Goal: Task Accomplishment & Management: Use online tool/utility

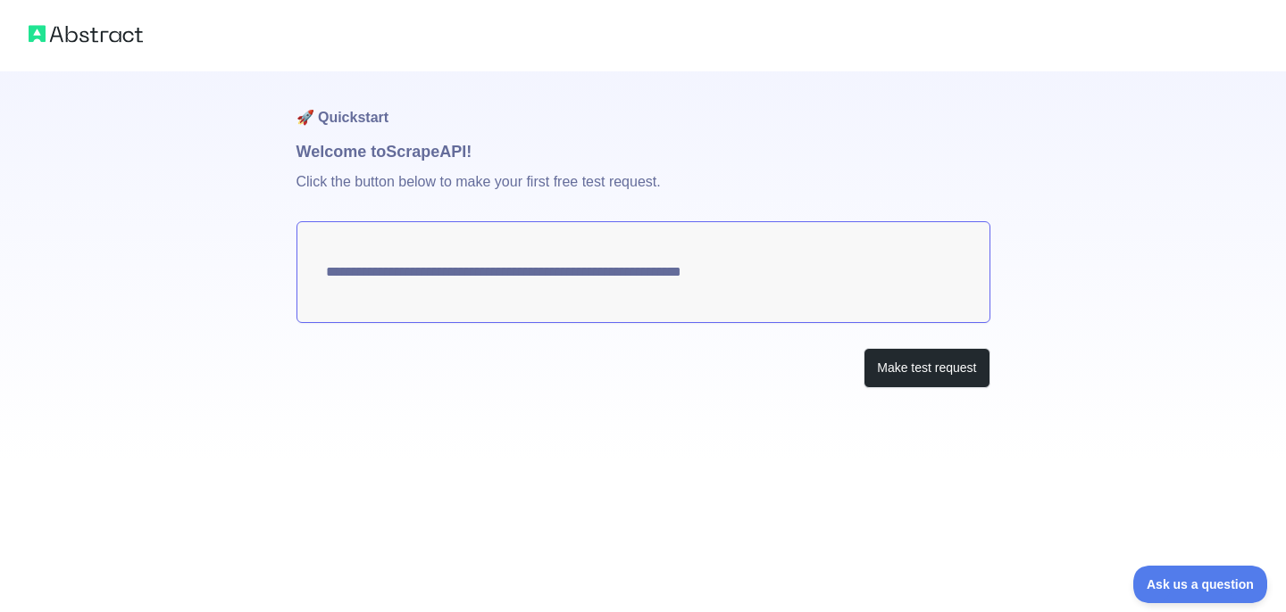
click at [579, 268] on textarea "**********" at bounding box center [643, 272] width 694 height 102
click at [885, 374] on button "Make test request" at bounding box center [926, 368] width 126 height 40
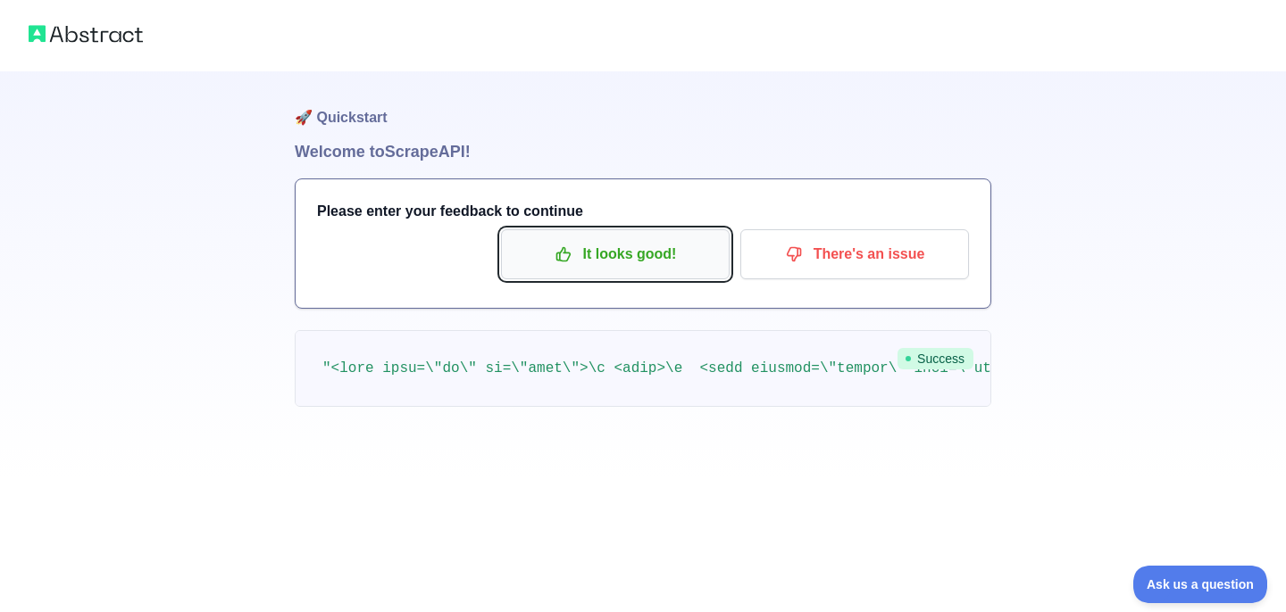
click at [624, 237] on button "It looks good!" at bounding box center [615, 254] width 229 height 50
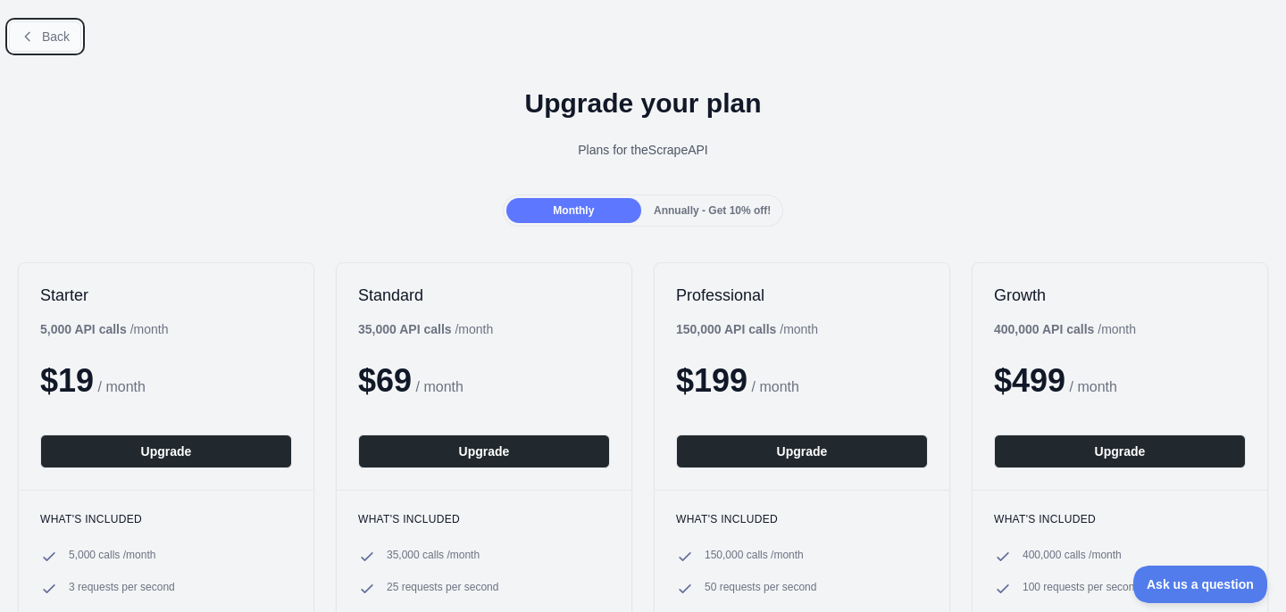
click at [22, 36] on icon at bounding box center [28, 36] width 14 height 14
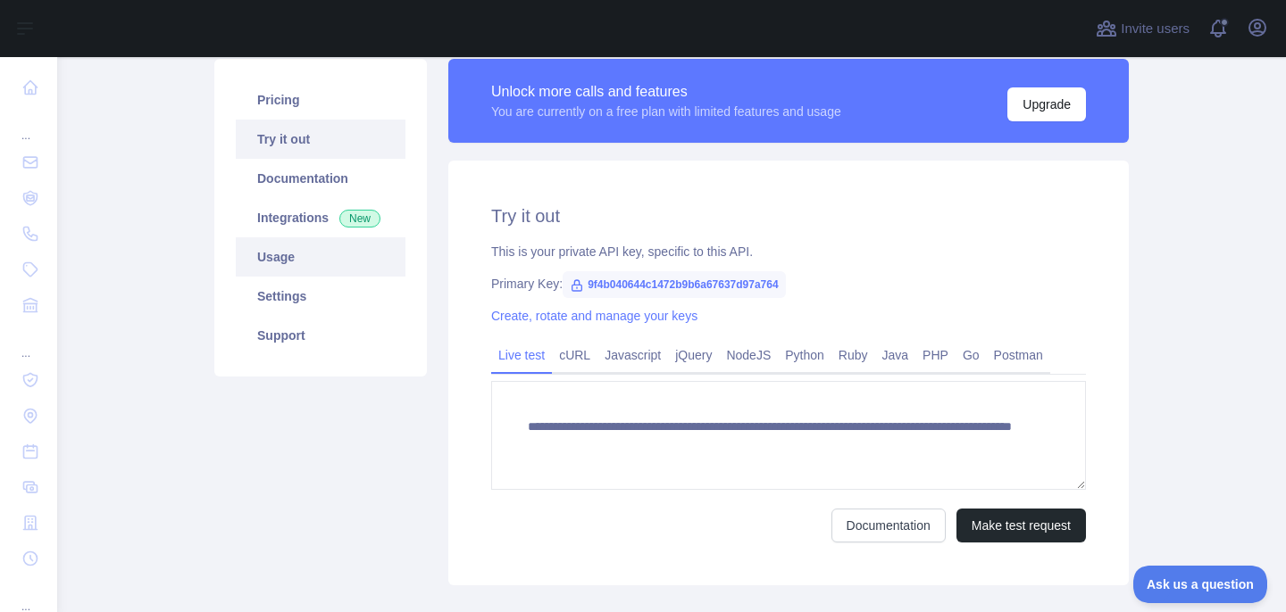
scroll to position [129, 0]
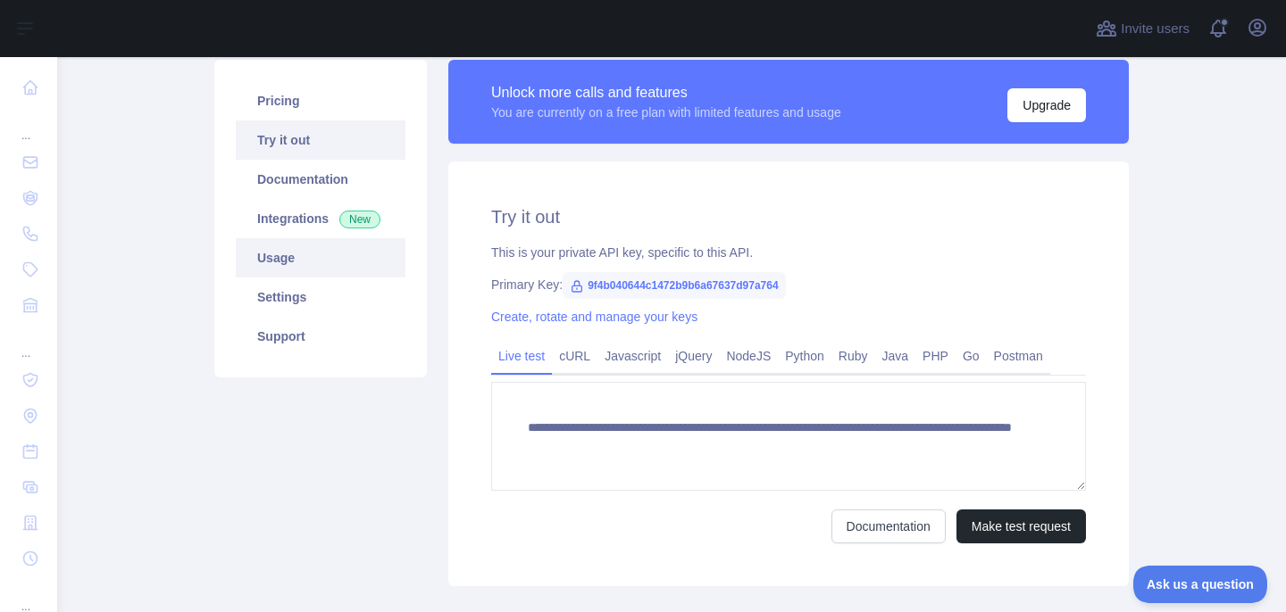
click at [331, 247] on link "Usage" at bounding box center [321, 257] width 170 height 39
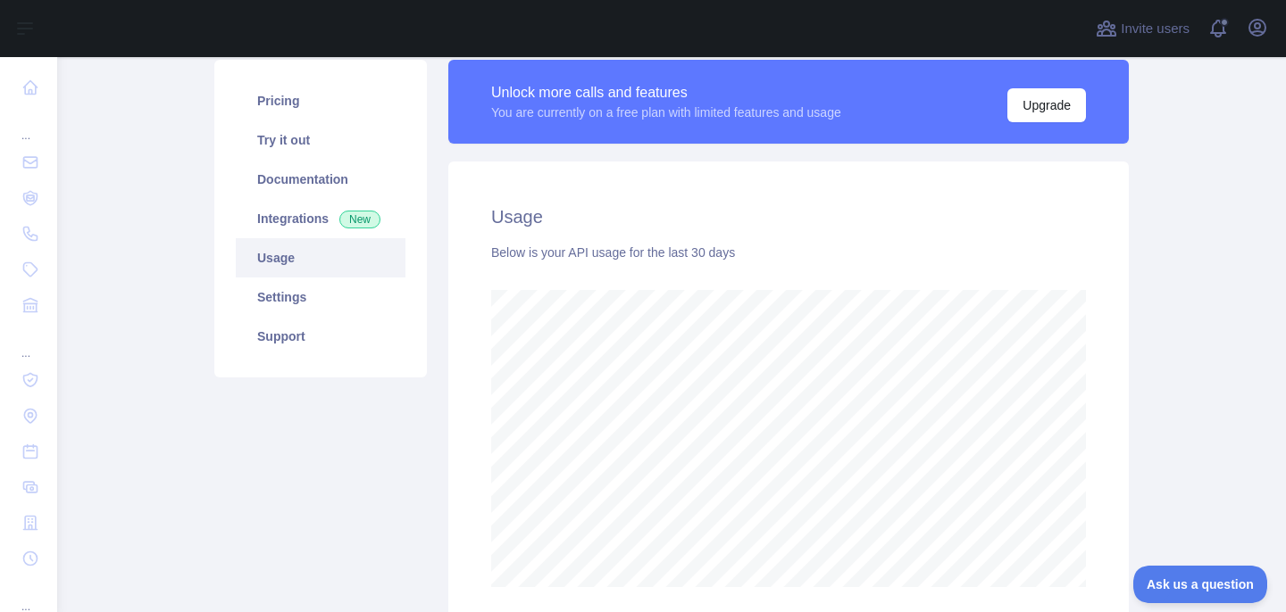
scroll to position [114, 0]
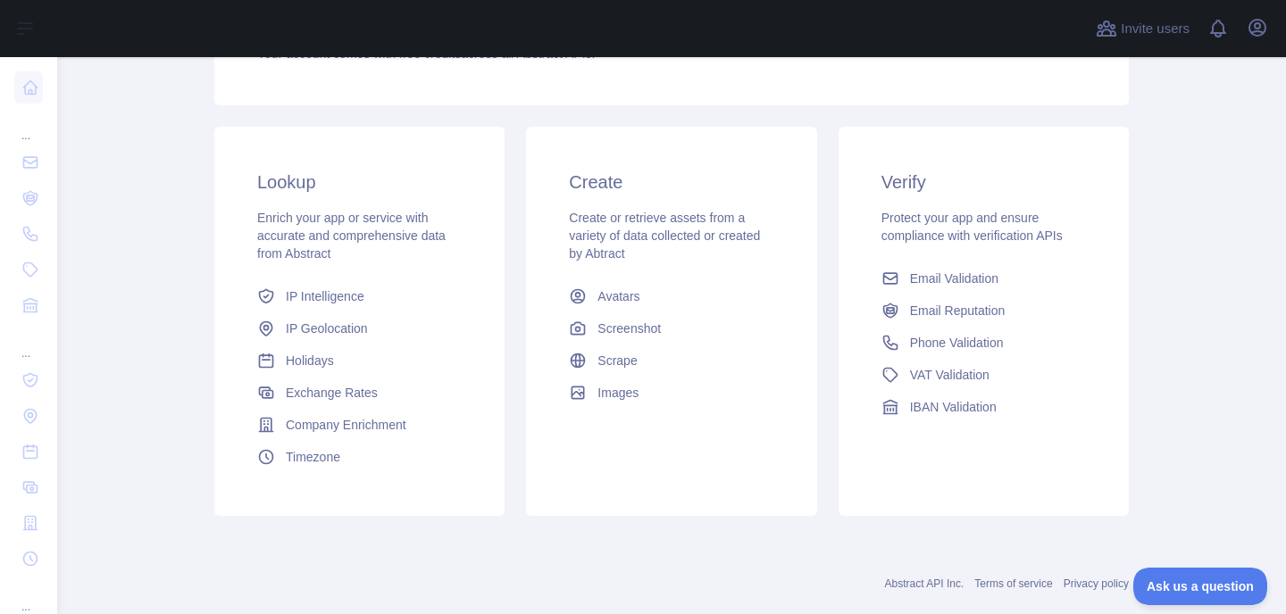
scroll to position [275, 0]
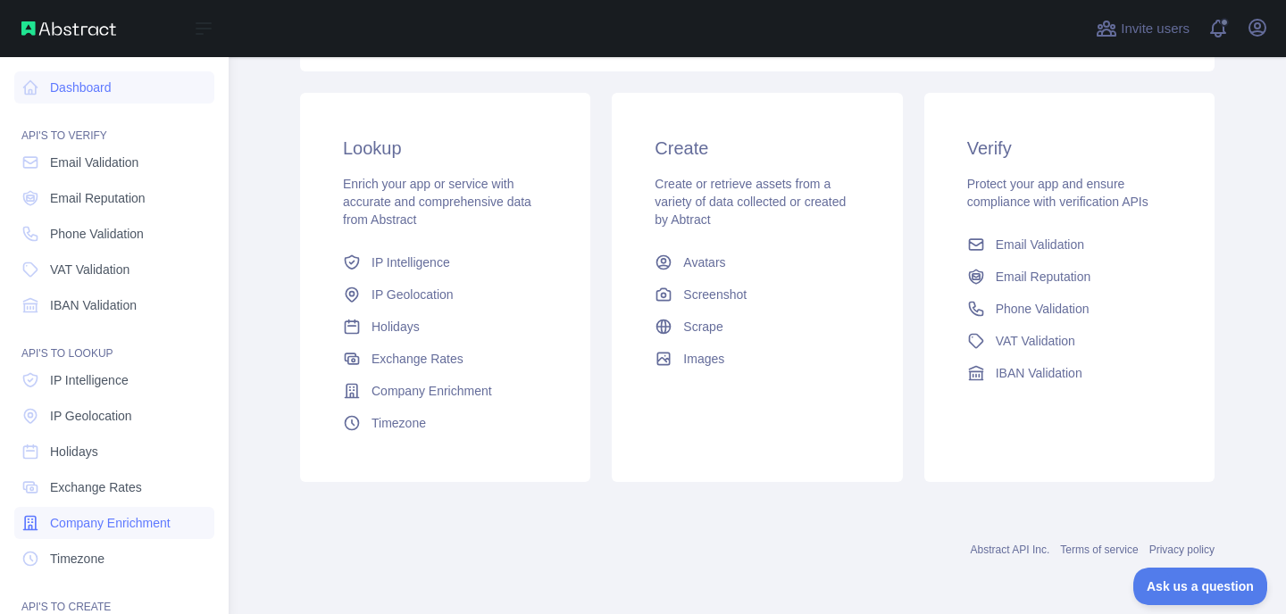
click at [123, 516] on span "Company Enrichment" at bounding box center [110, 523] width 121 height 18
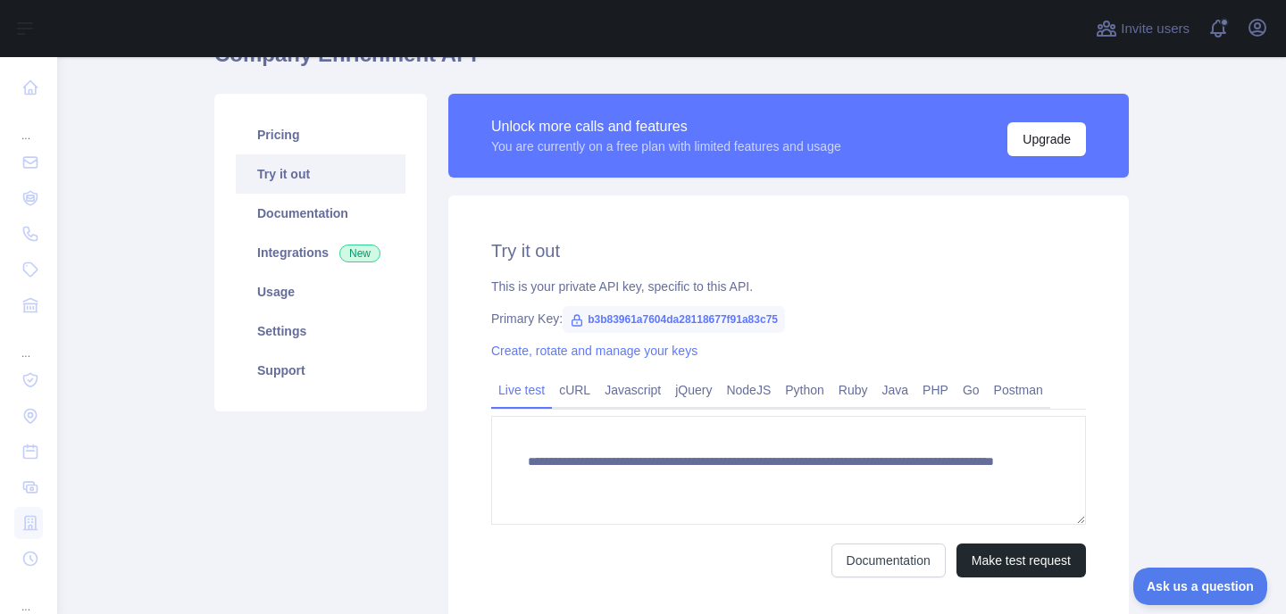
scroll to position [171, 0]
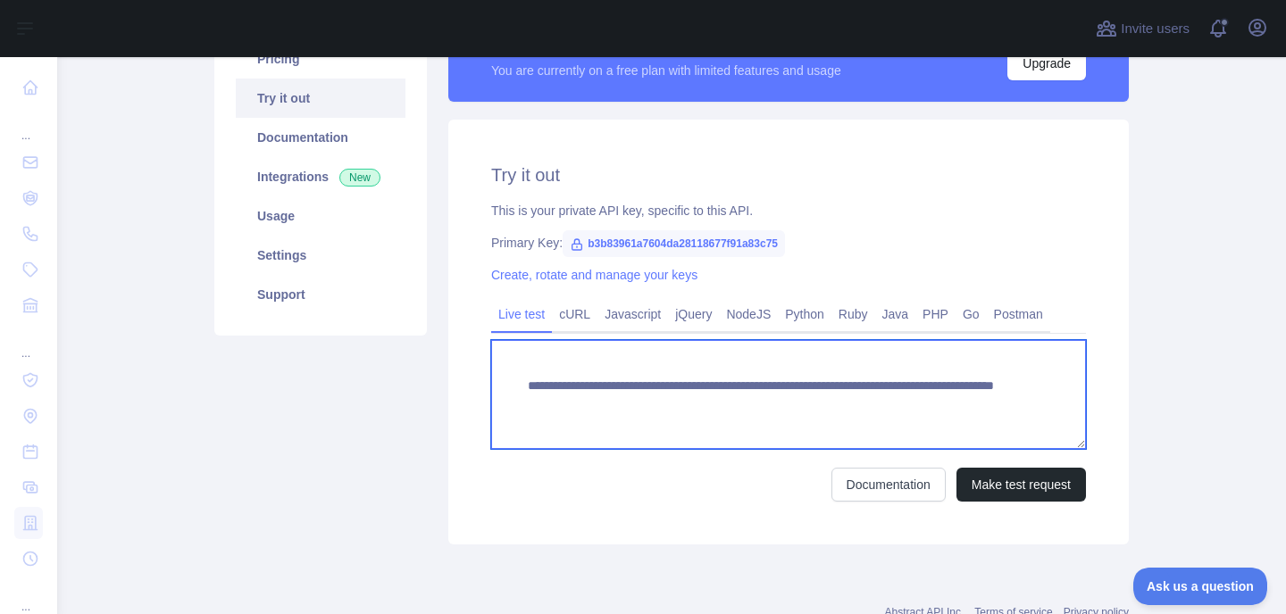
click at [951, 382] on textarea "**********" at bounding box center [788, 394] width 595 height 109
paste textarea
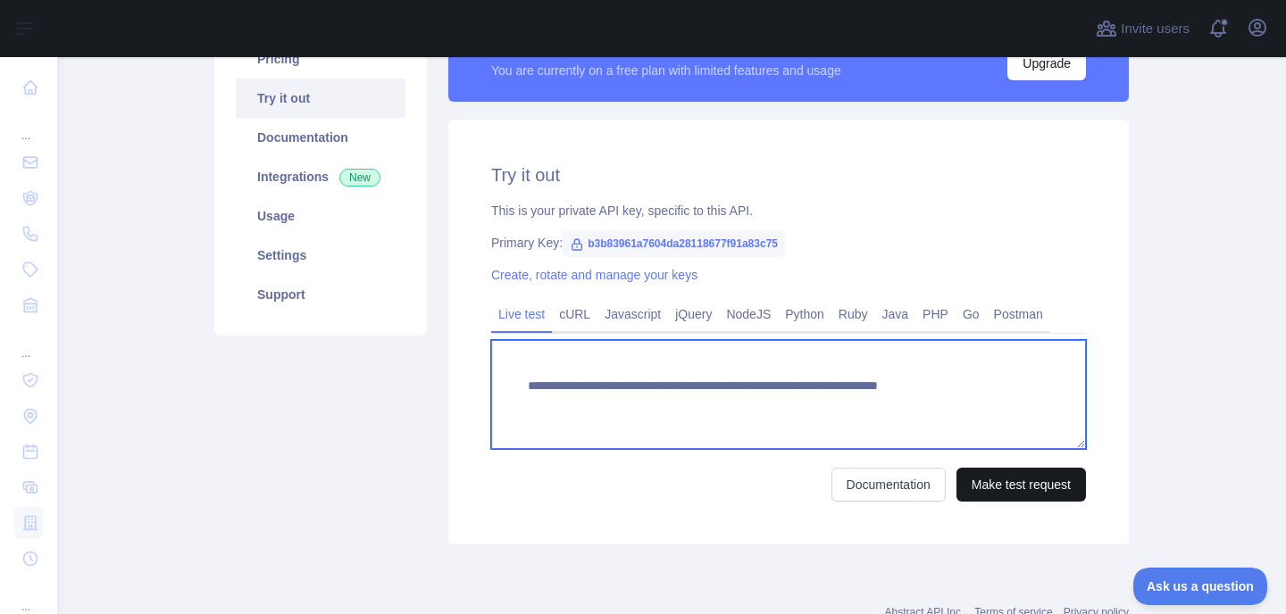
type textarea "**********"
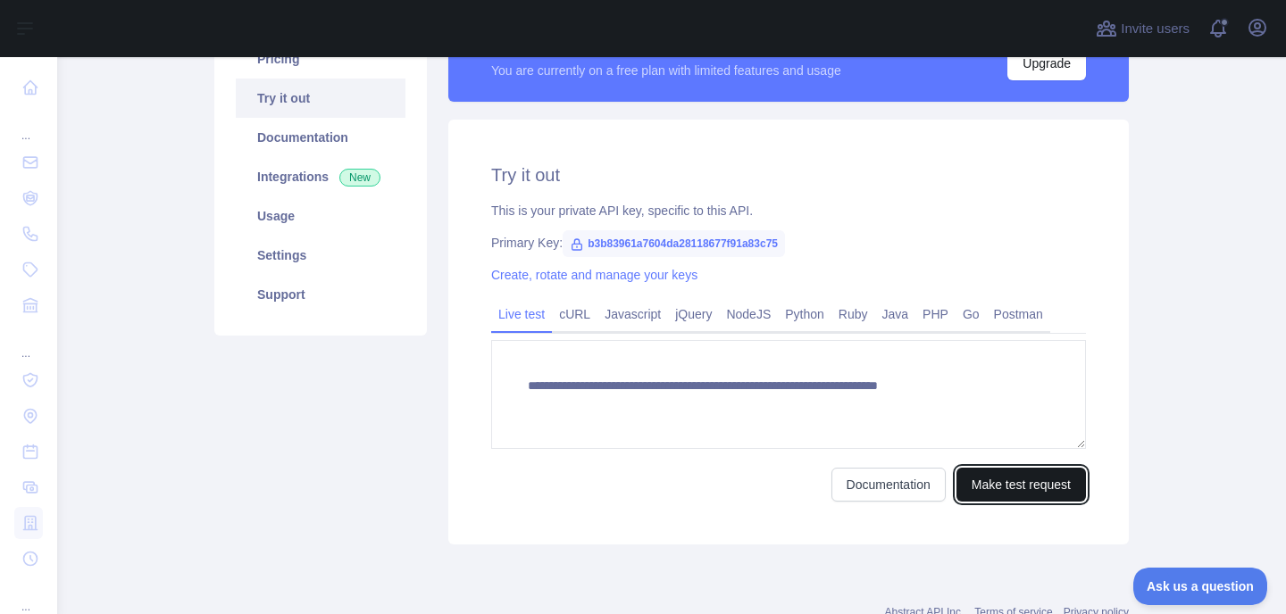
click at [1002, 479] on button "Make test request" at bounding box center [1020, 485] width 129 height 34
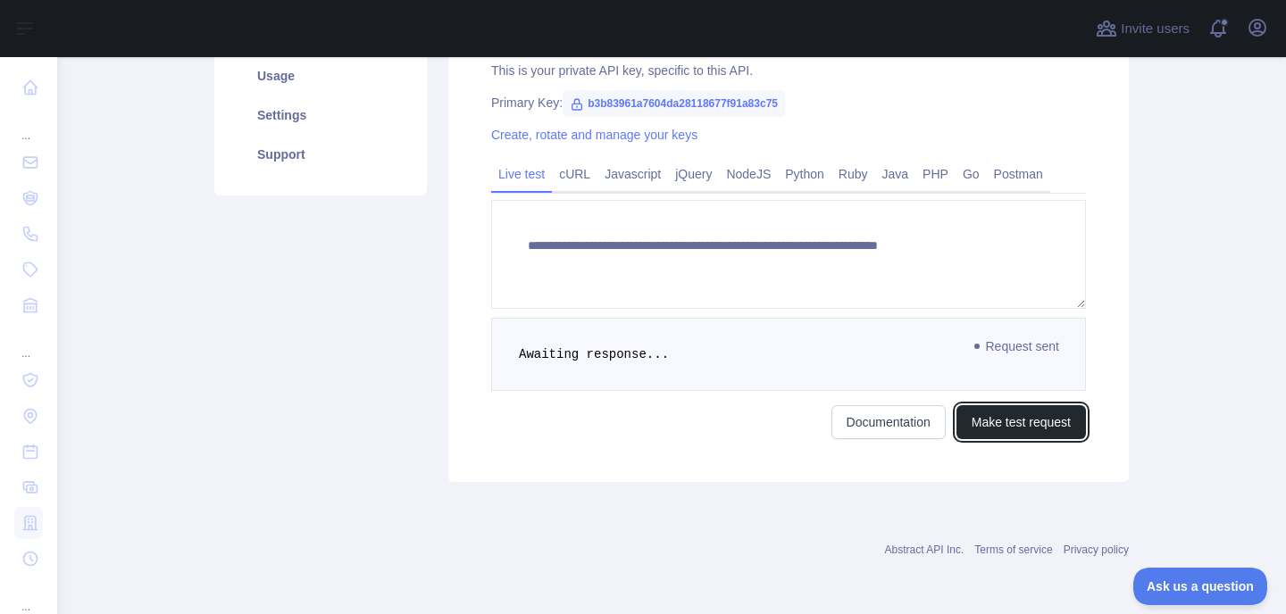
scroll to position [122, 0]
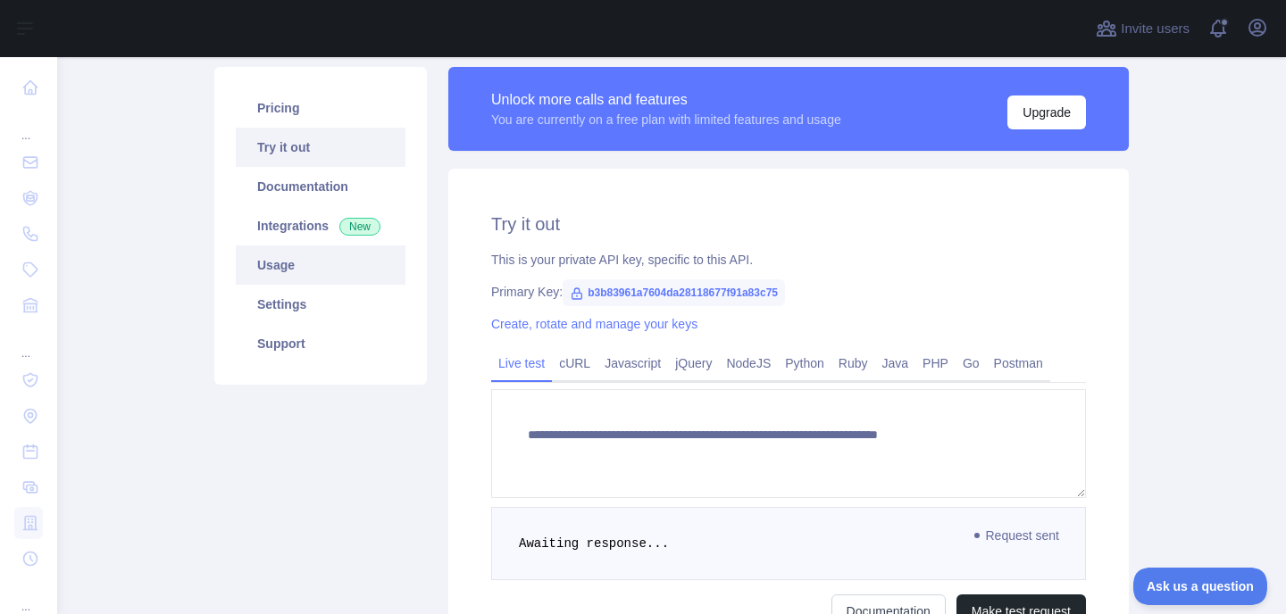
click at [361, 271] on link "Usage" at bounding box center [321, 265] width 170 height 39
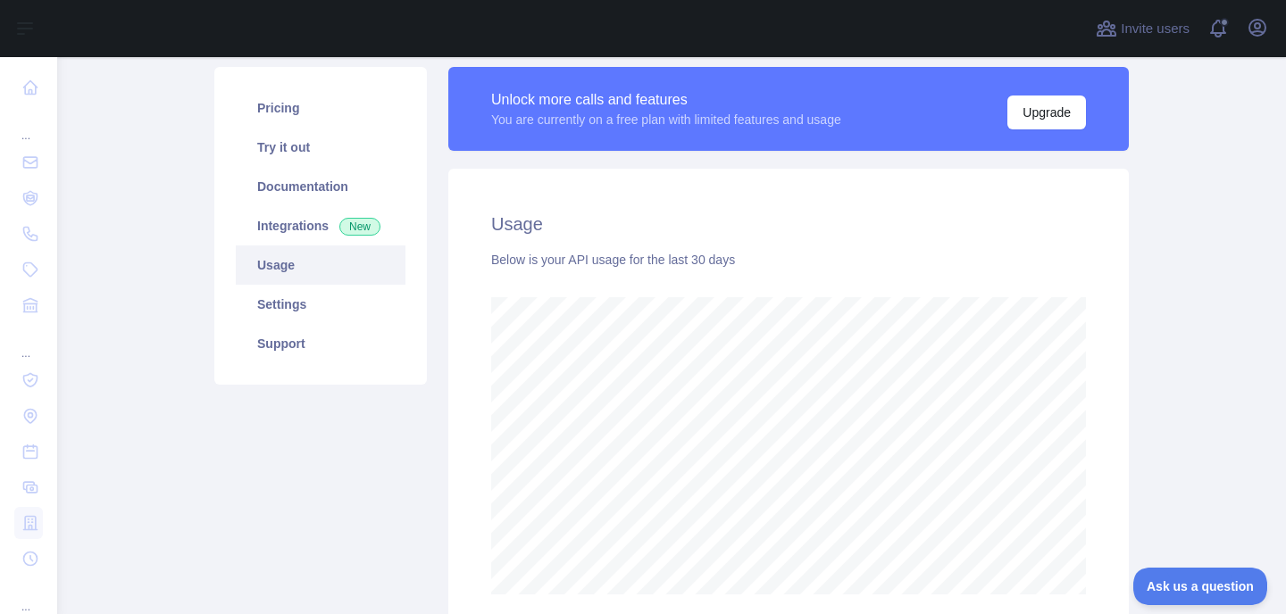
scroll to position [557, 1228]
click at [1254, 26] on icon "button" at bounding box center [1257, 28] width 16 height 16
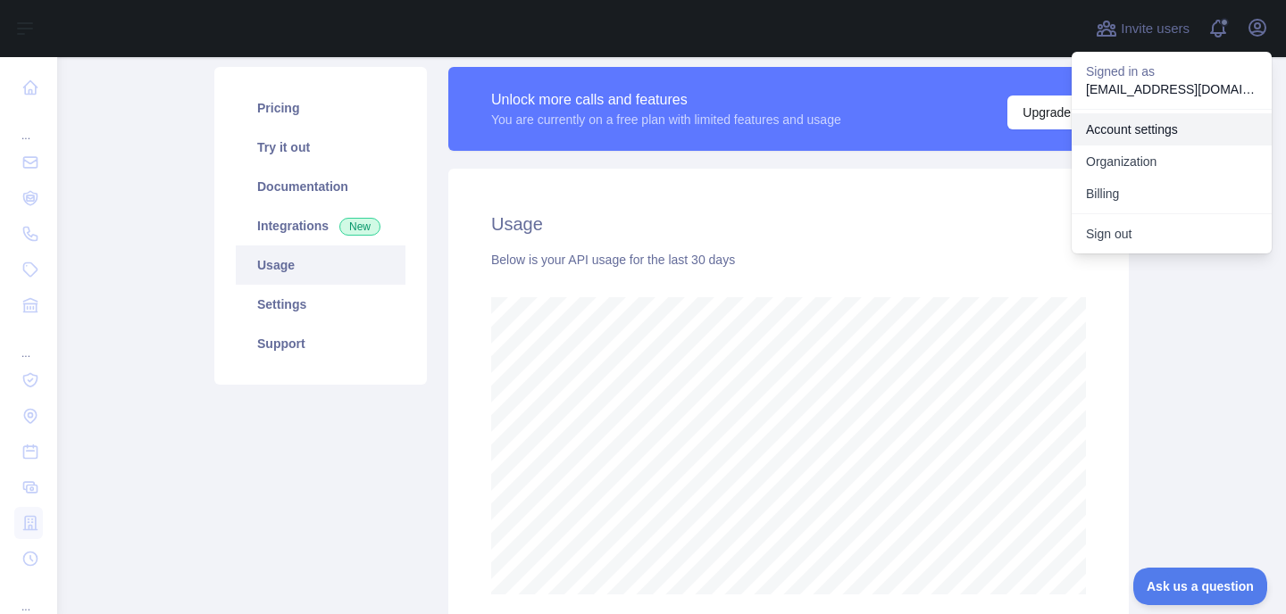
click at [1152, 137] on link "Account settings" at bounding box center [1171, 129] width 200 height 32
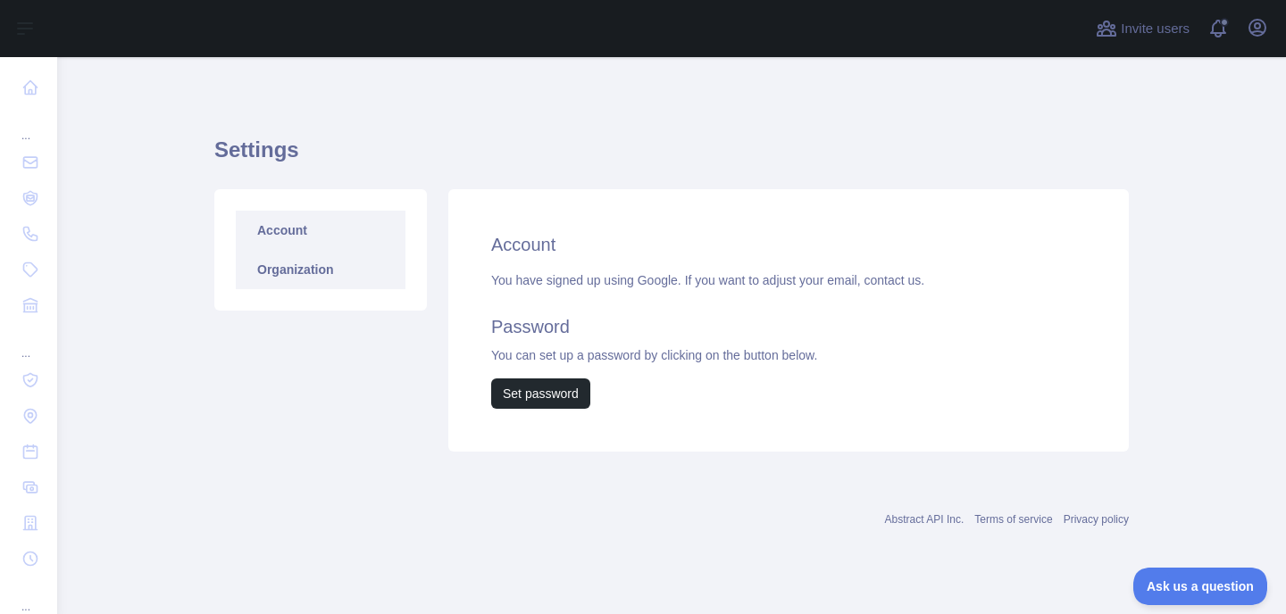
click at [347, 271] on link "Organization" at bounding box center [321, 269] width 170 height 39
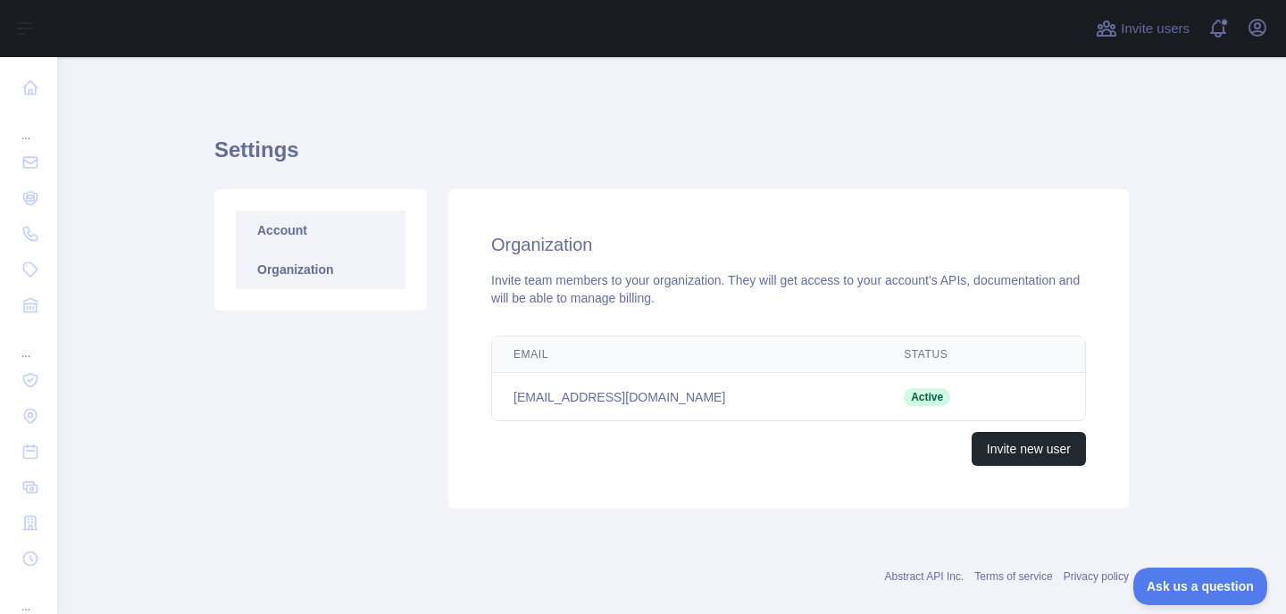
click at [360, 229] on link "Account" at bounding box center [321, 230] width 170 height 39
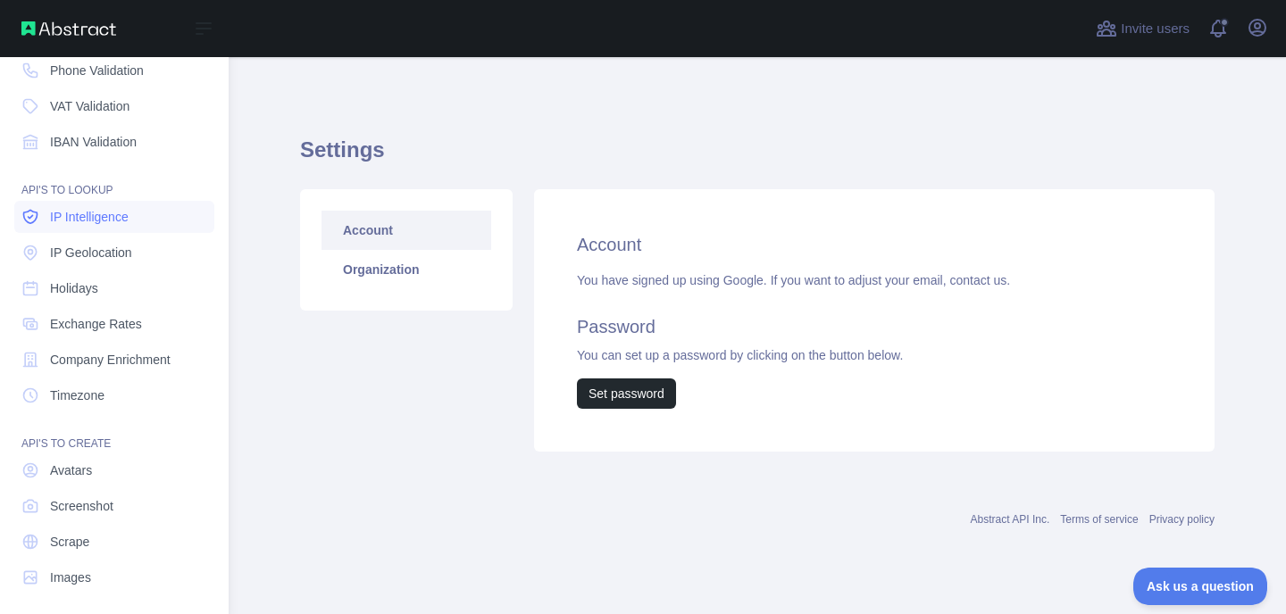
scroll to position [171, 0]
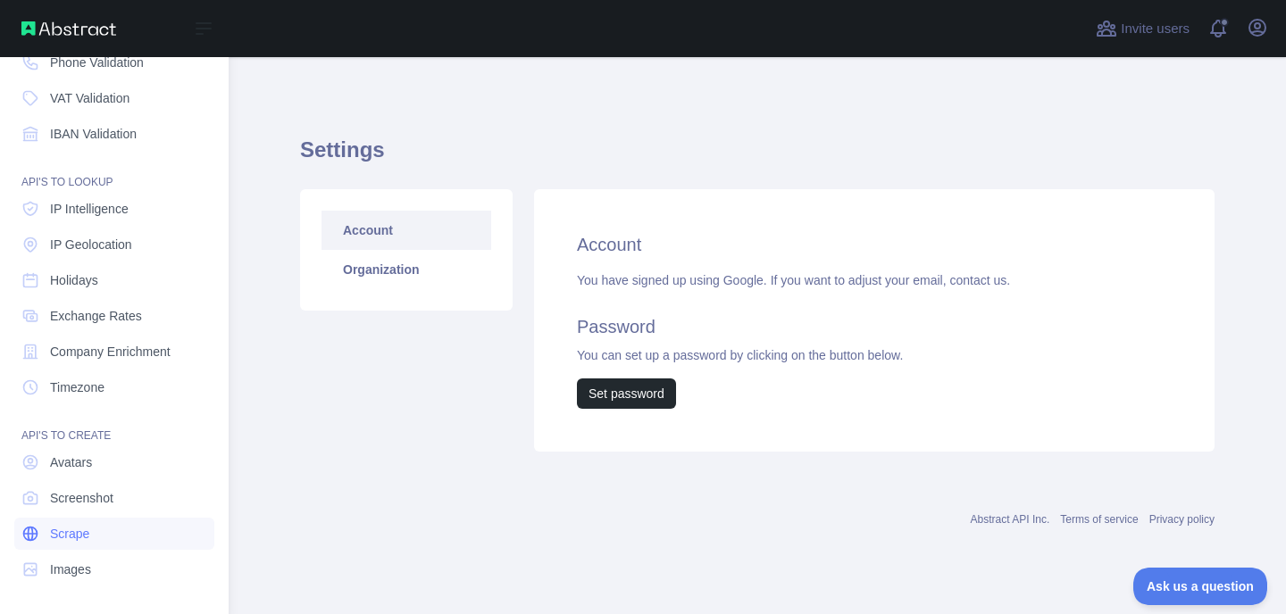
click at [104, 545] on link "Scrape" at bounding box center [114, 534] width 200 height 32
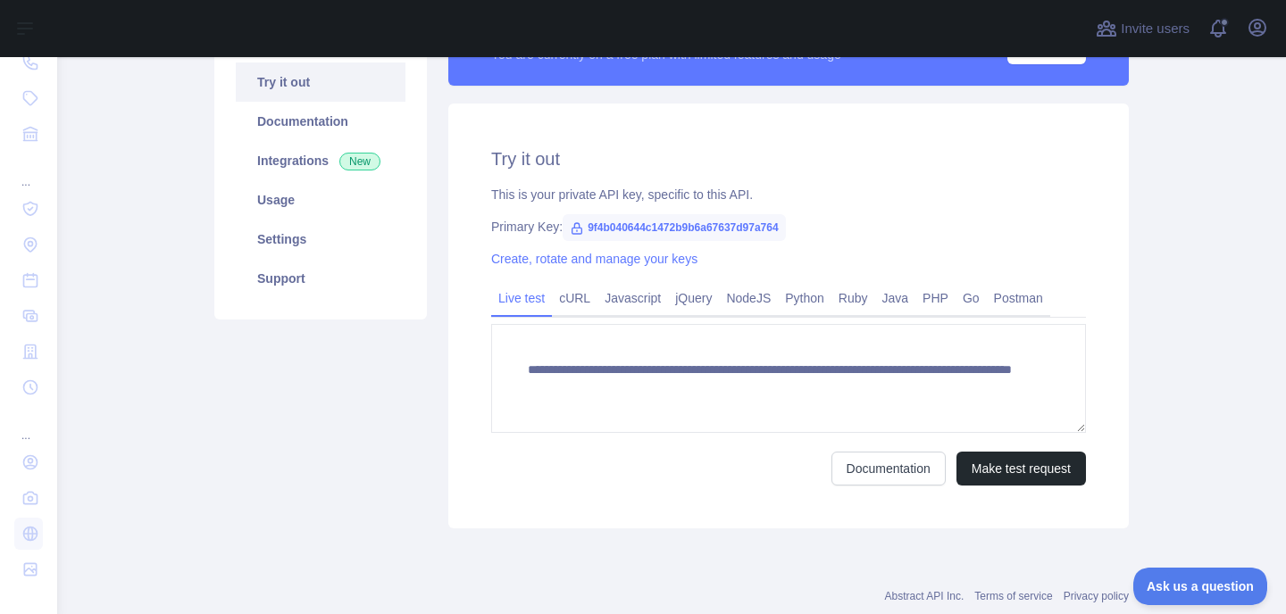
scroll to position [234, 0]
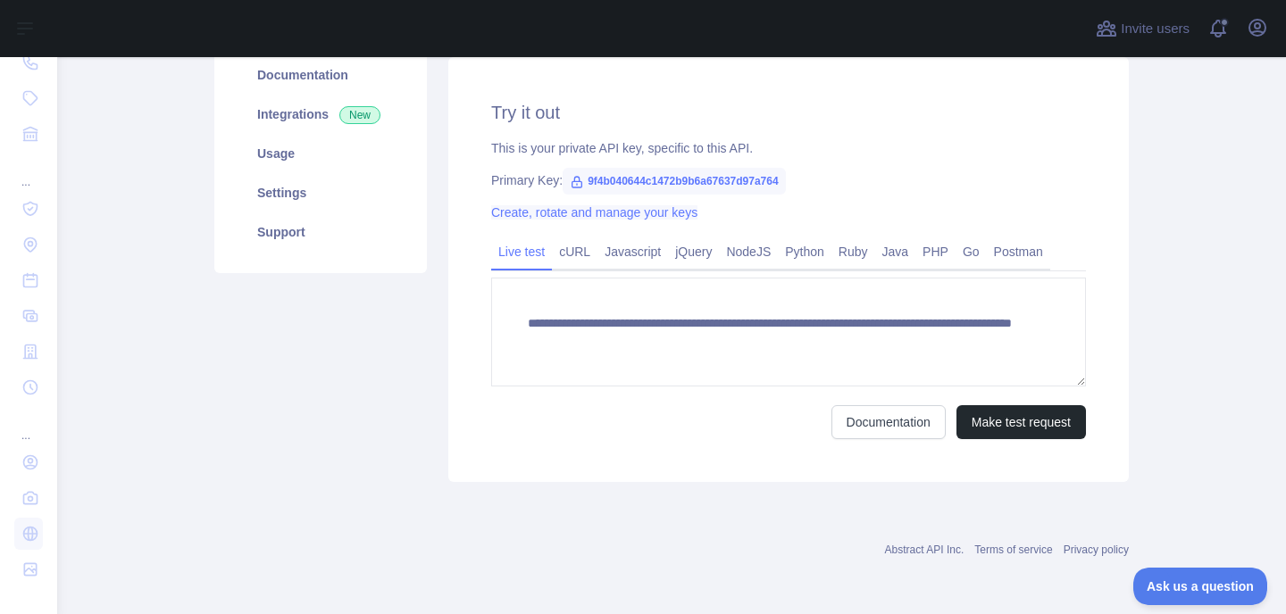
click at [646, 216] on link "Create, rotate and manage your keys" at bounding box center [594, 212] width 206 height 14
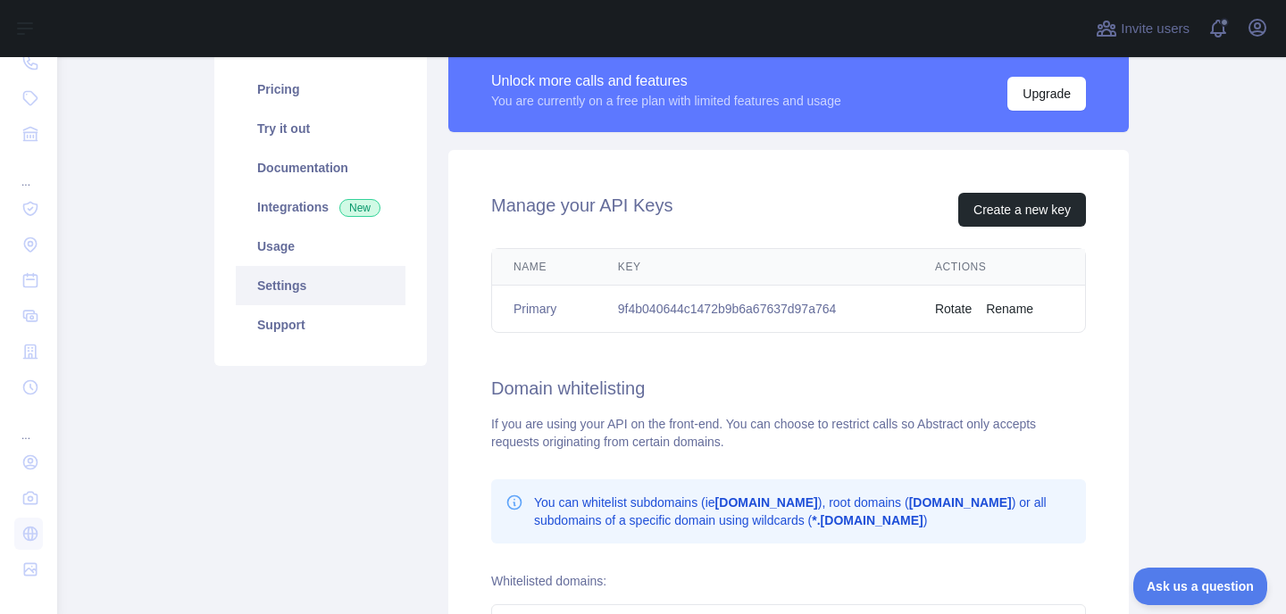
scroll to position [96, 0]
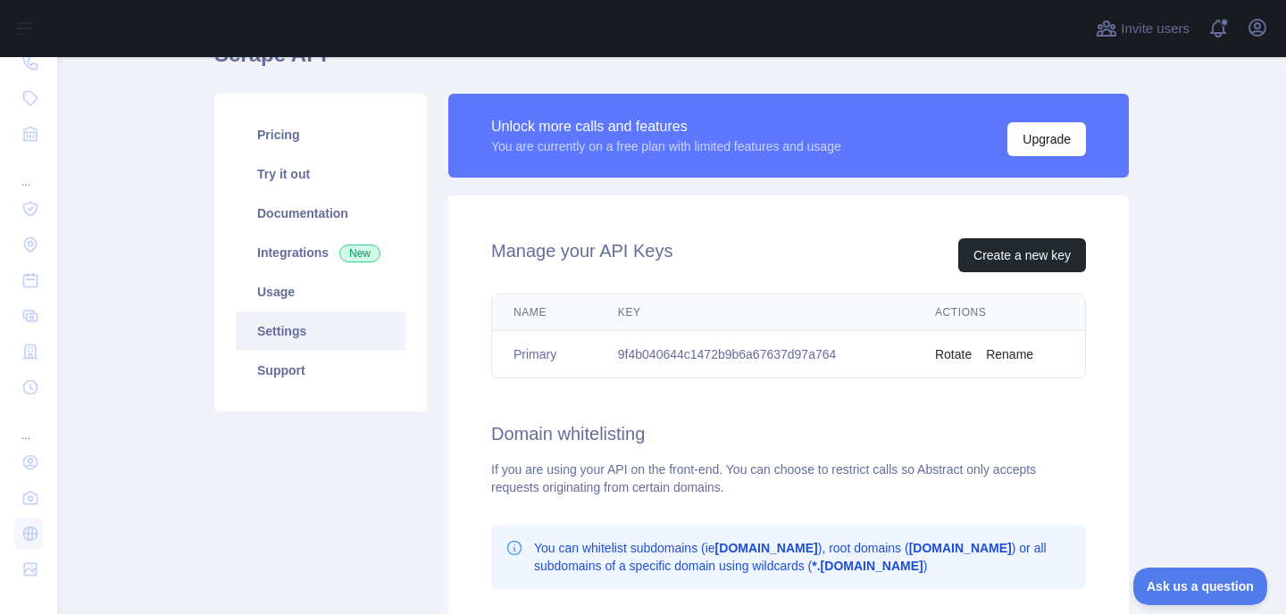
click at [667, 359] on td "9f4b040644c1472b9b6a67637d97a764" at bounding box center [754, 354] width 317 height 47
copy td "9f4b040644c1472b9b6a67637d97a764"
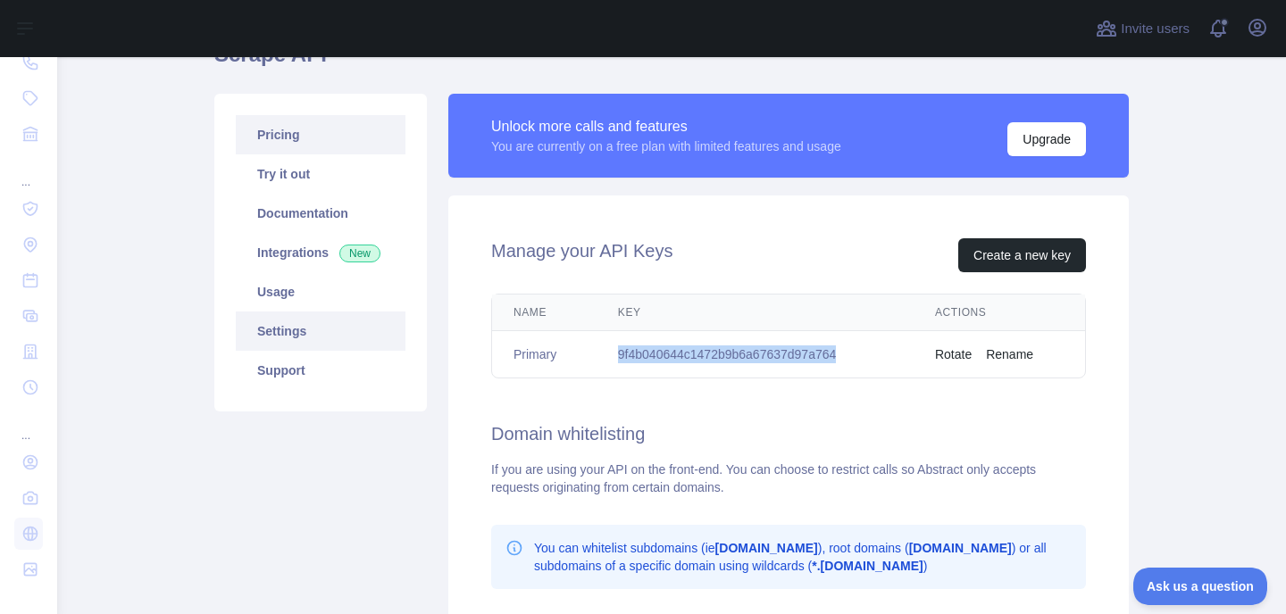
click at [317, 146] on link "Pricing" at bounding box center [321, 134] width 170 height 39
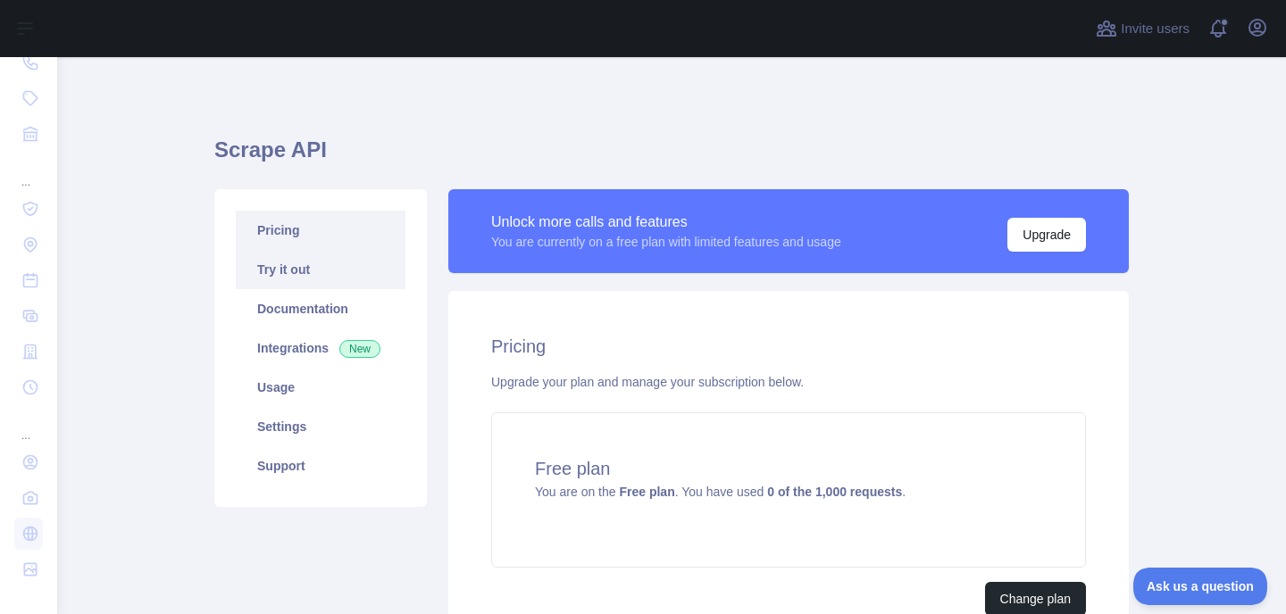
click at [275, 270] on link "Try it out" at bounding box center [321, 269] width 170 height 39
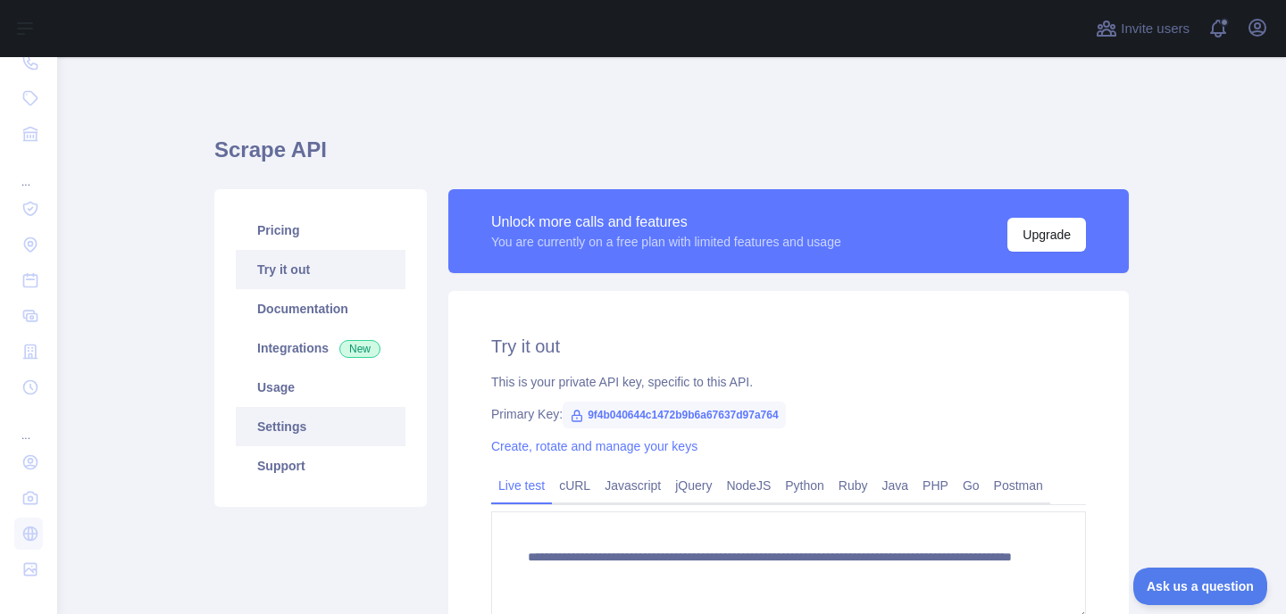
scroll to position [104, 0]
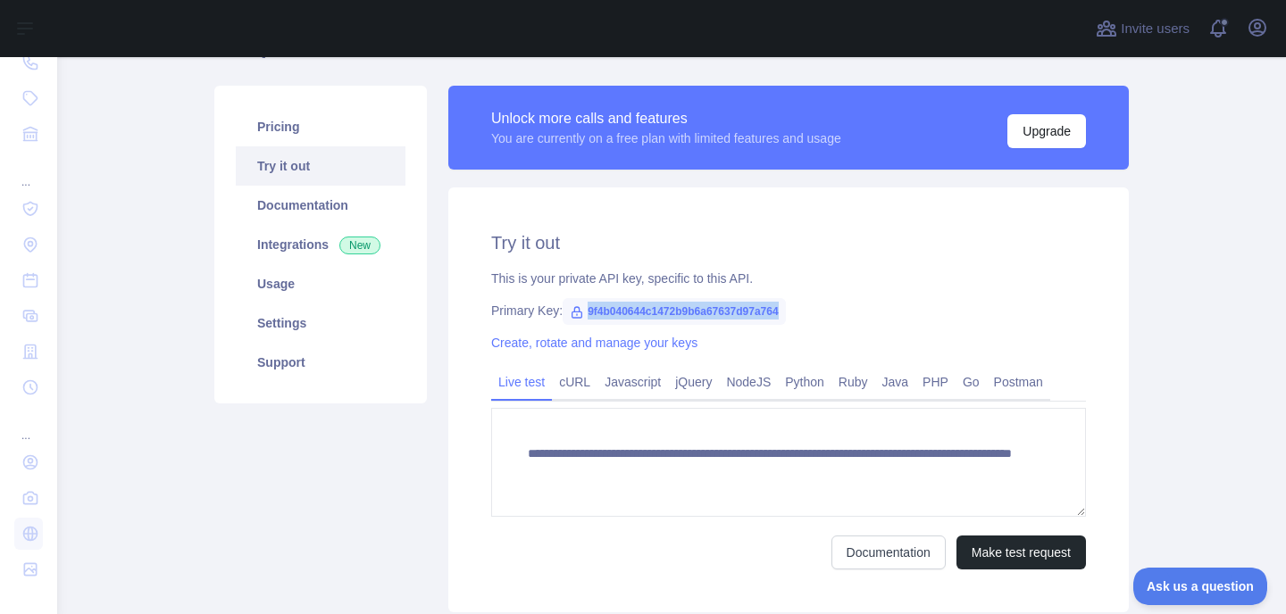
drag, startPoint x: 589, startPoint y: 312, endPoint x: 860, endPoint y: 312, distance: 270.5
click at [860, 312] on div "Primary Key: 9f4b040644c1472b9b6a67637d97a764" at bounding box center [788, 311] width 595 height 18
copy span "9f4b040644c1472b9b6a67637d97a764"
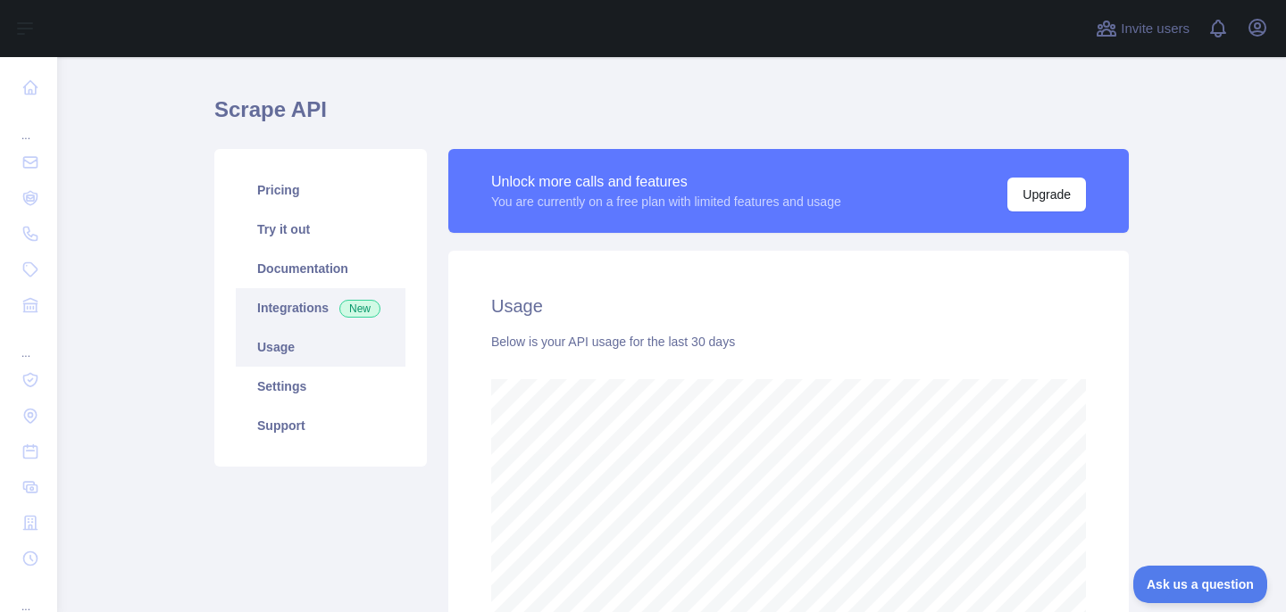
click at [302, 296] on link "Integrations New" at bounding box center [321, 307] width 170 height 39
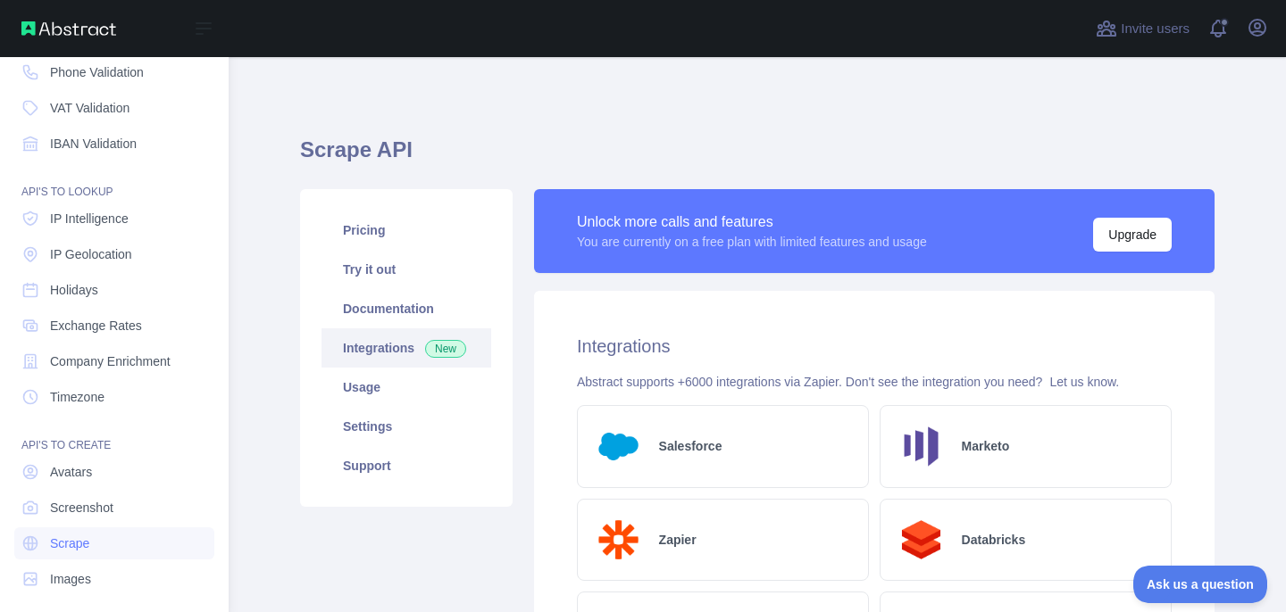
scroll to position [173, 0]
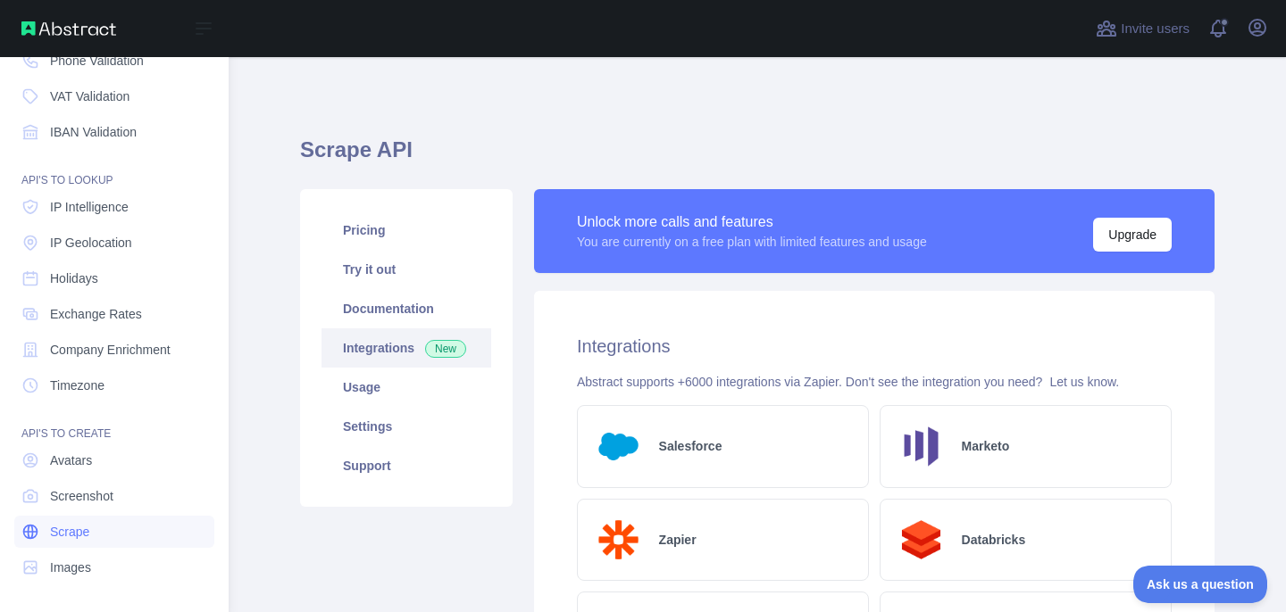
click at [77, 531] on span "Scrape" at bounding box center [69, 532] width 39 height 18
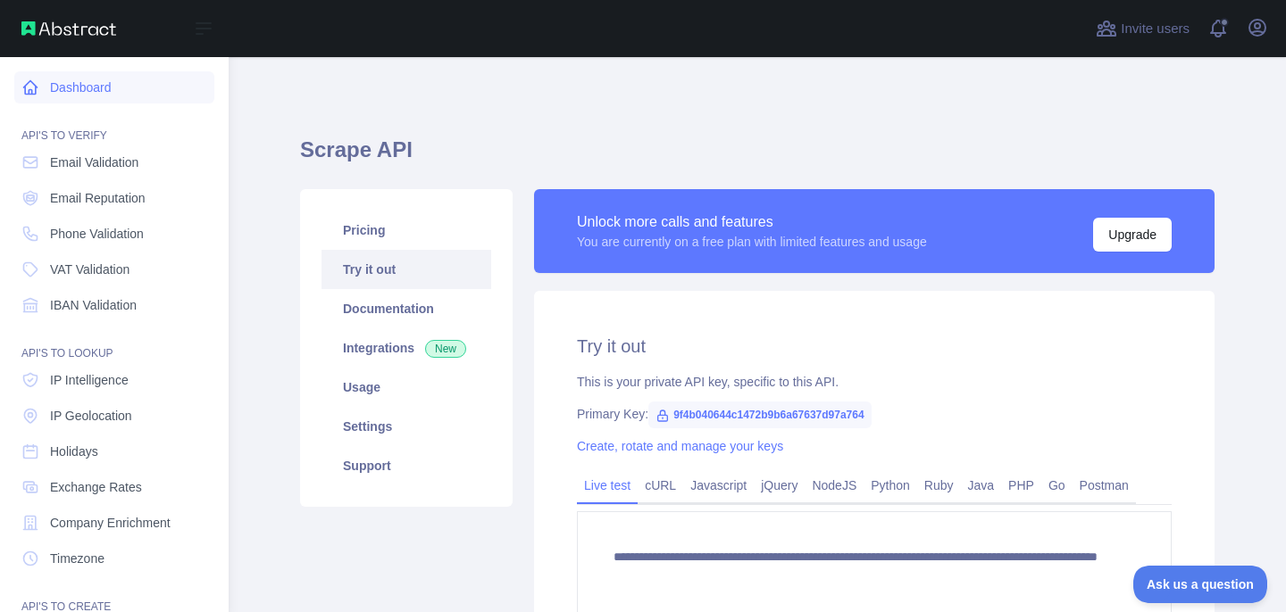
click at [71, 81] on link "Dashboard" at bounding box center [114, 87] width 200 height 32
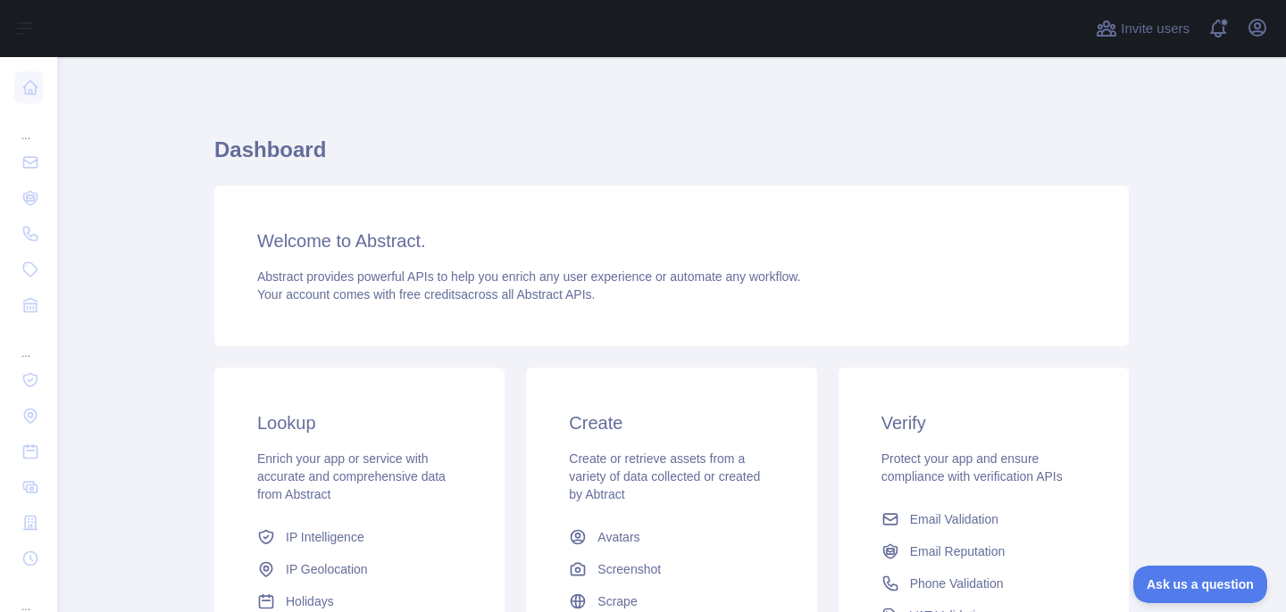
scroll to position [277, 0]
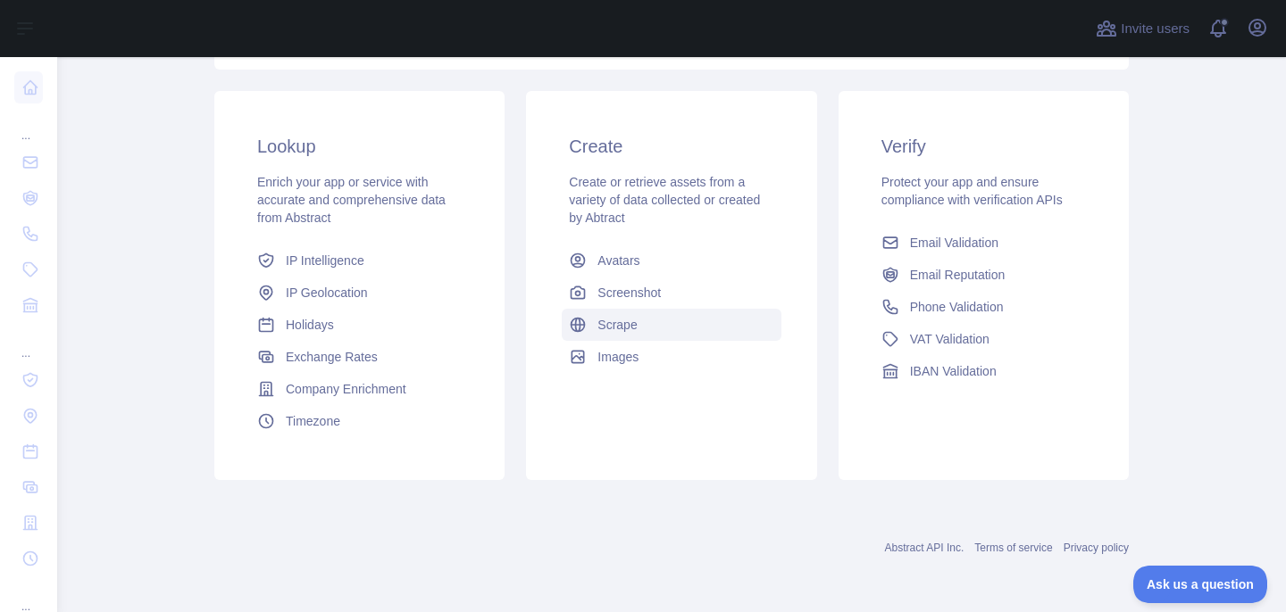
click at [612, 313] on link "Scrape" at bounding box center [671, 325] width 219 height 32
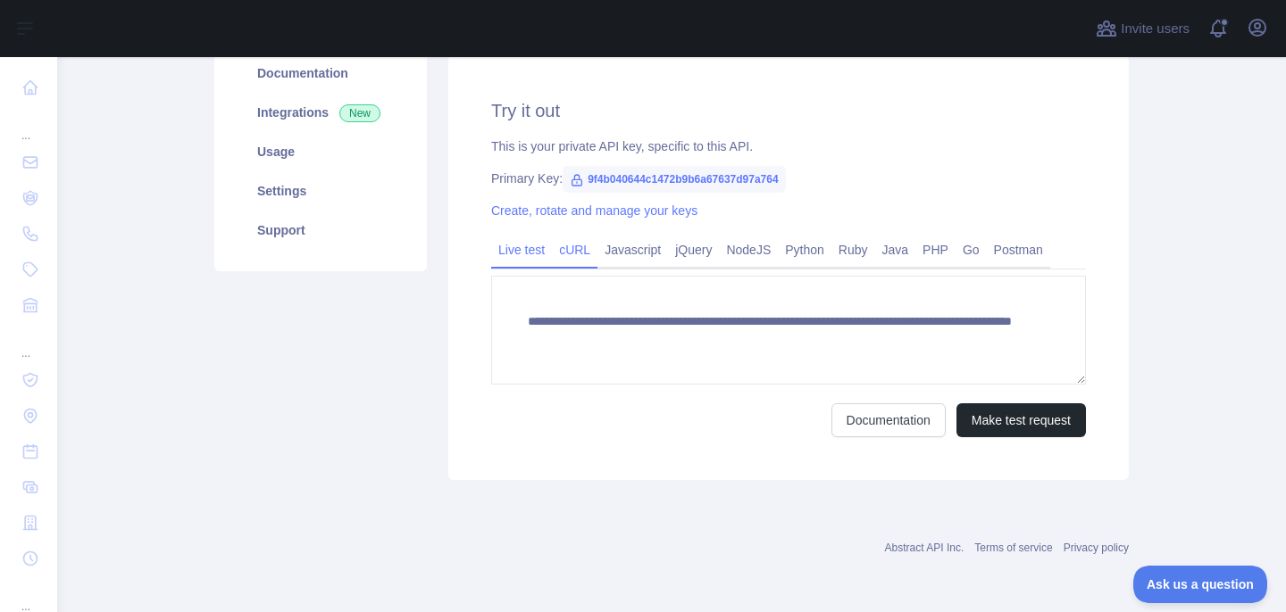
click at [577, 254] on link "cURL" at bounding box center [575, 250] width 46 height 29
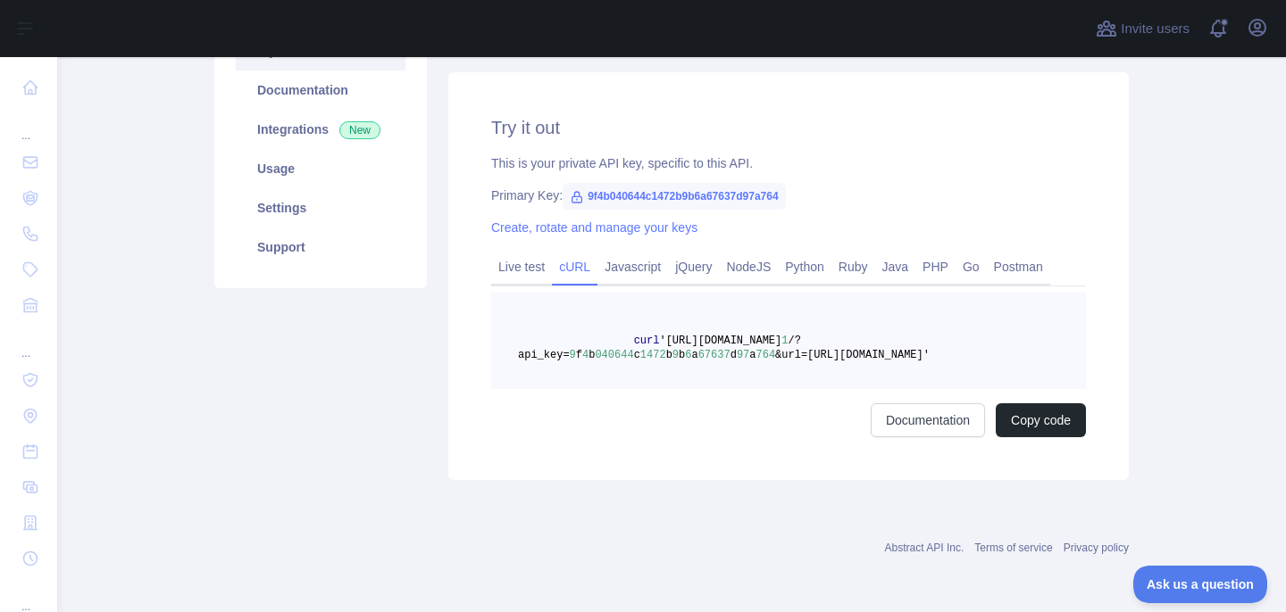
scroll to position [219, 0]
click at [497, 271] on link "Live test" at bounding box center [521, 267] width 61 height 29
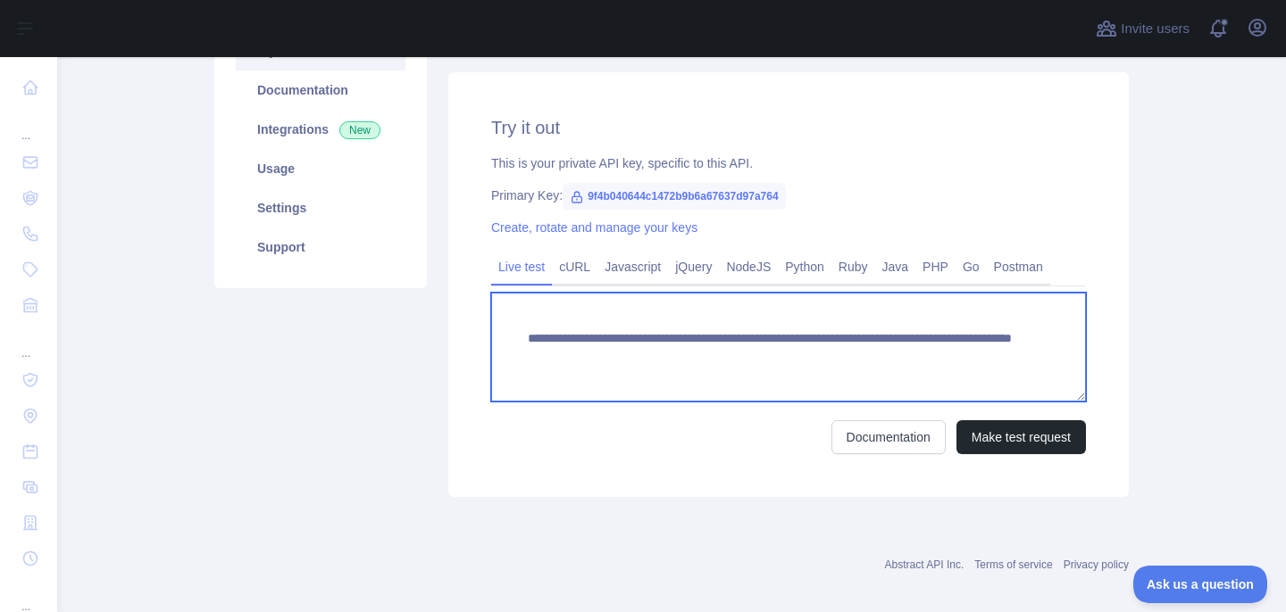
click at [624, 366] on textarea "**********" at bounding box center [788, 347] width 595 height 109
paste textarea
type textarea "**********"
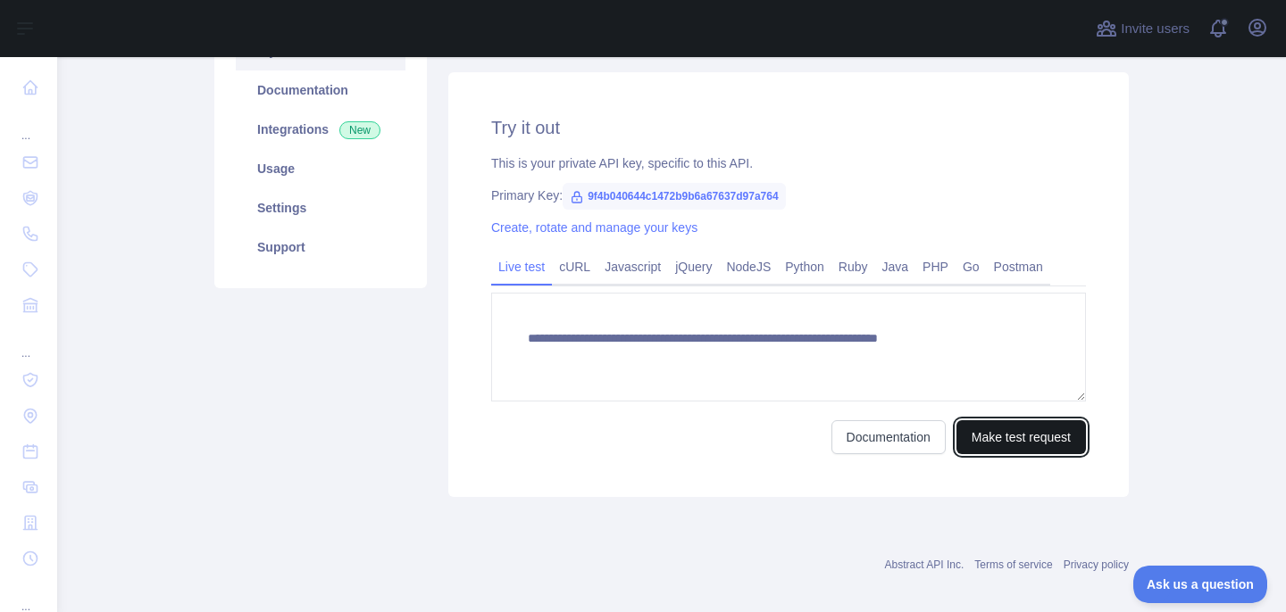
click at [996, 438] on button "Make test request" at bounding box center [1020, 438] width 129 height 34
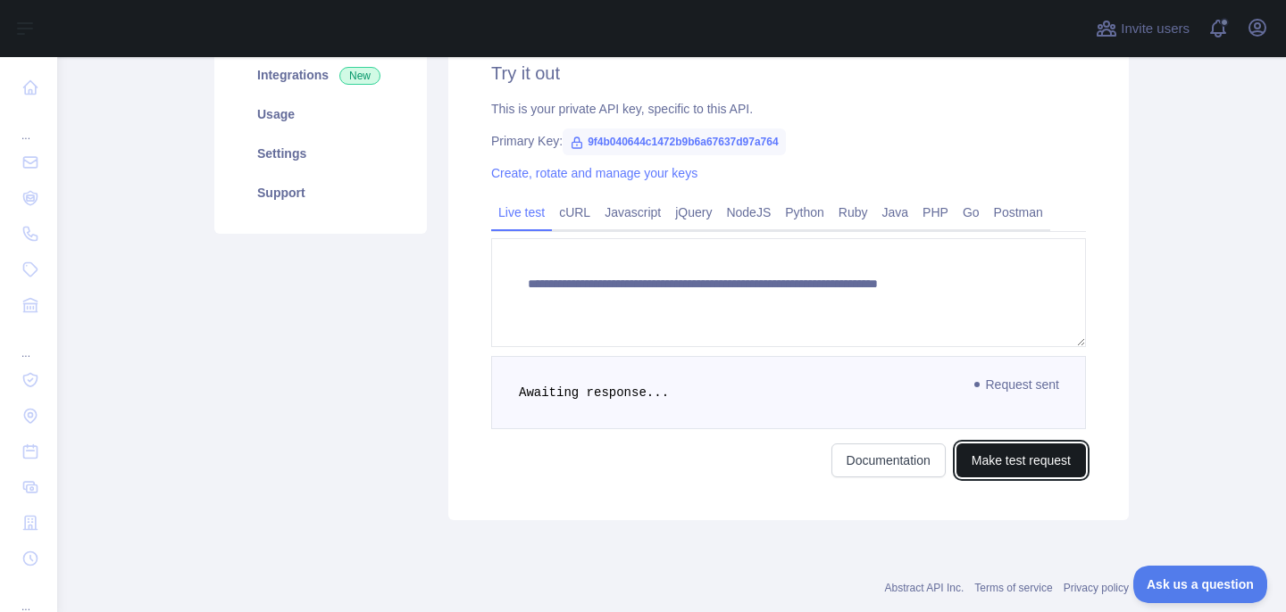
scroll to position [278, 0]
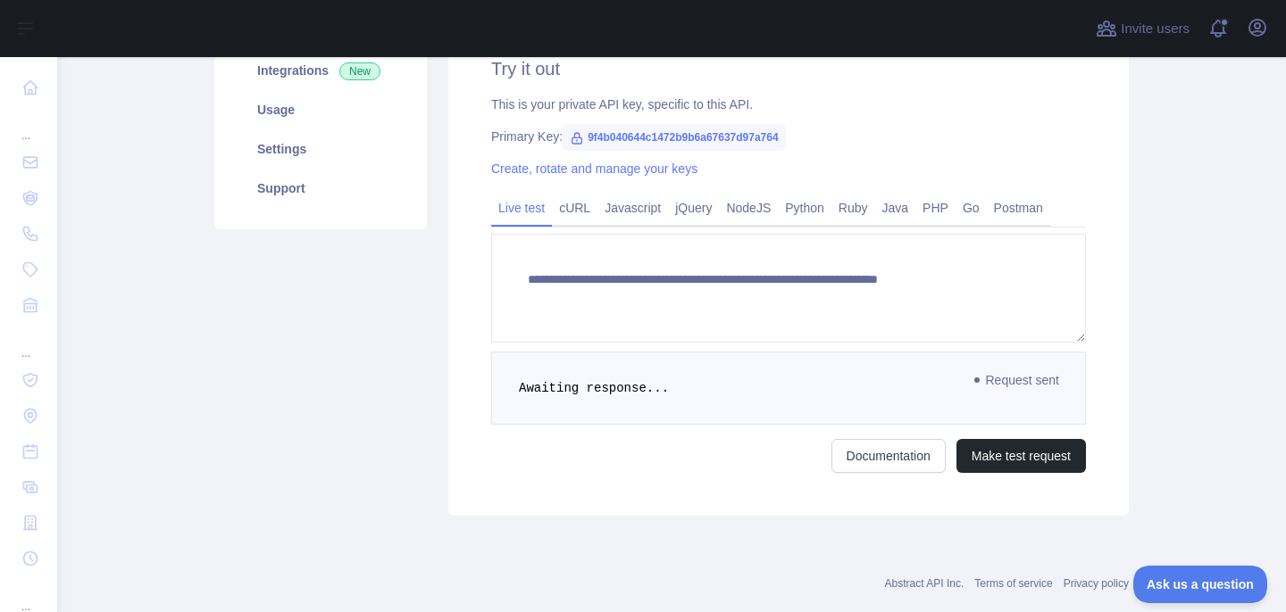
click at [617, 140] on span "9f4b040644c1472b9b6a67637d97a764" at bounding box center [673, 137] width 223 height 27
copy span "9f4b040644c1472b9b6a67637d97a764"
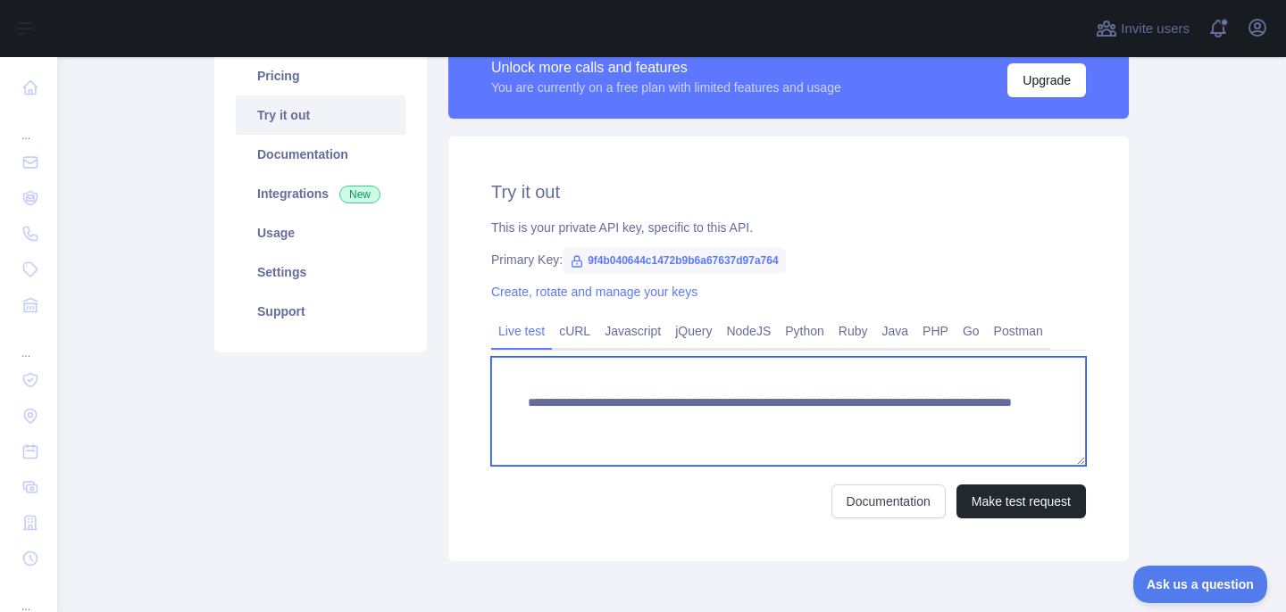
drag, startPoint x: 844, startPoint y: 423, endPoint x: 1137, endPoint y: 423, distance: 292.8
click at [1137, 423] on div "**********" at bounding box center [788, 298] width 702 height 527
paste textarea "*****"
paste textarea "**********"
type textarea "**********"
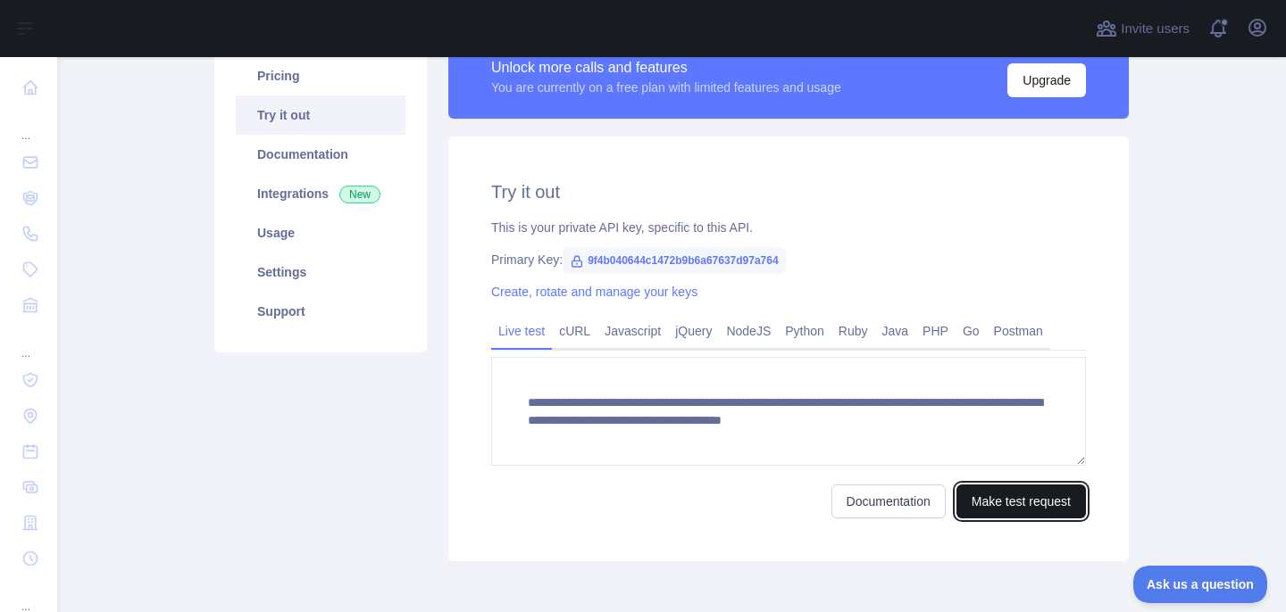
click at [1010, 499] on button "Make test request" at bounding box center [1020, 502] width 129 height 34
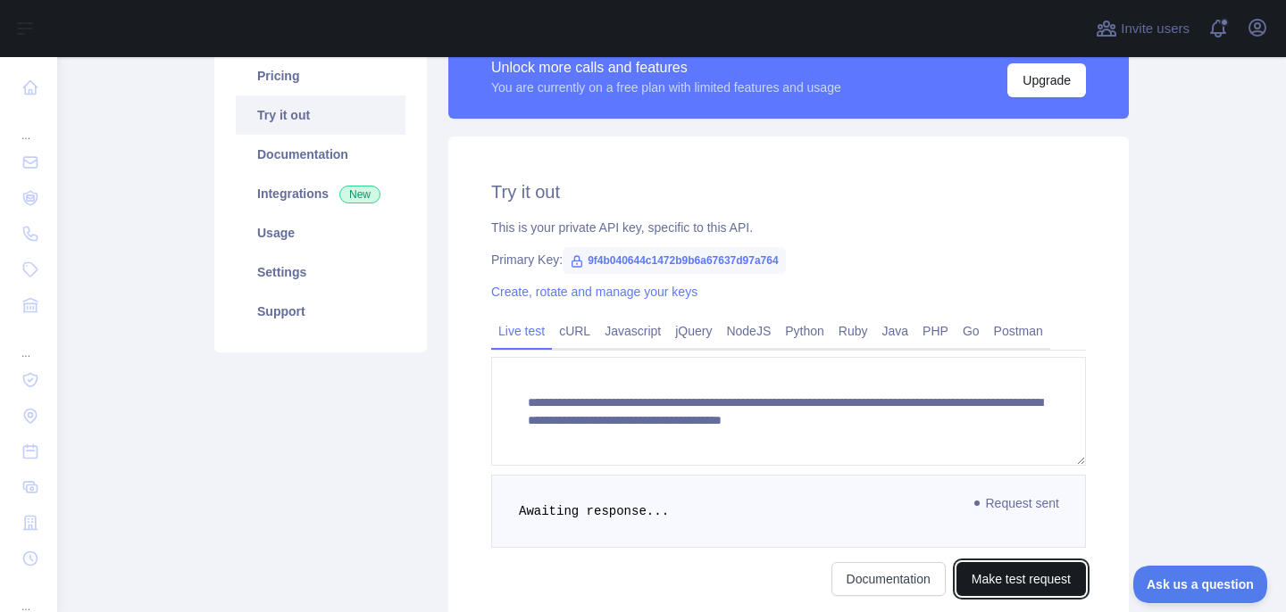
scroll to position [313, 0]
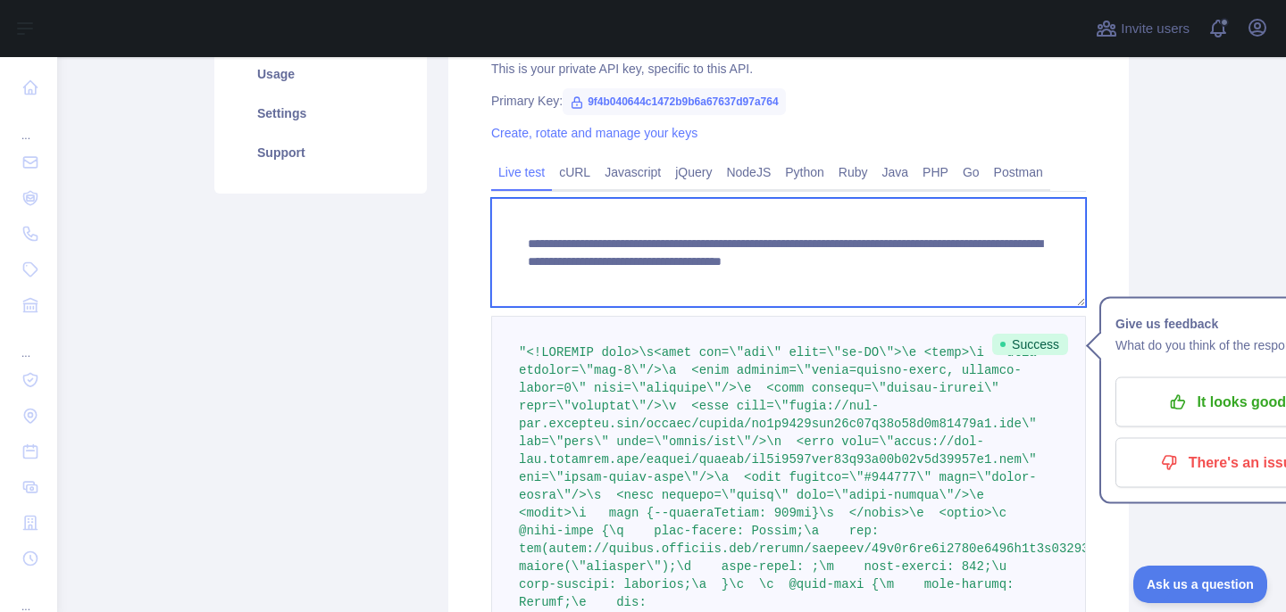
click at [835, 288] on textarea "**********" at bounding box center [788, 252] width 595 height 109
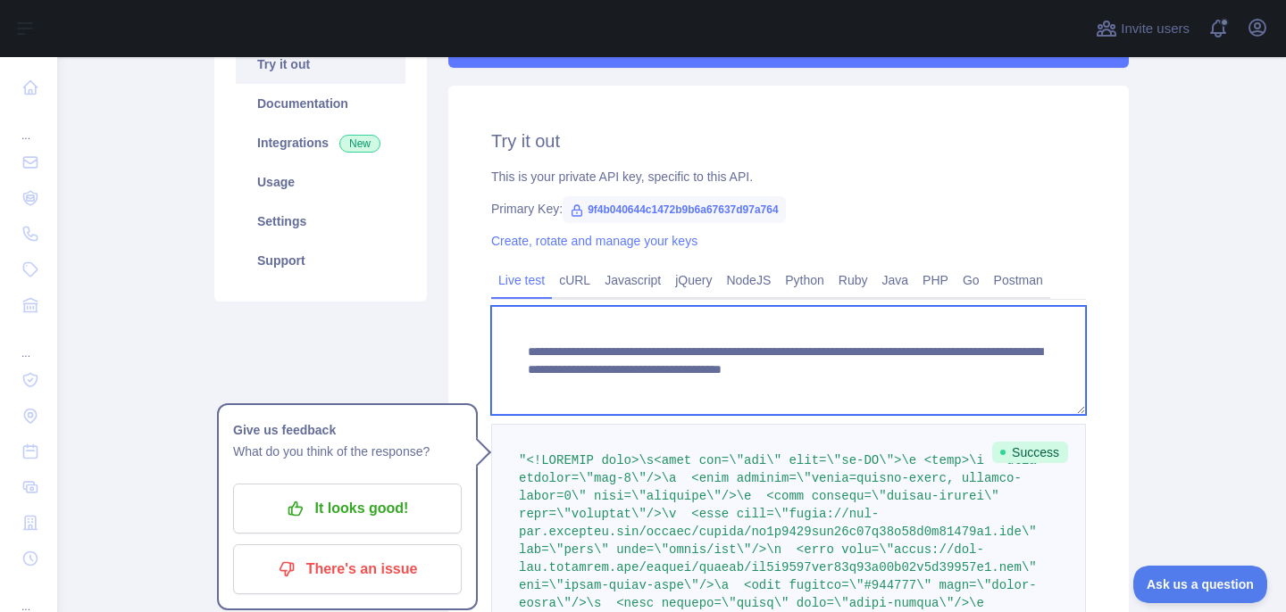
scroll to position [209, 0]
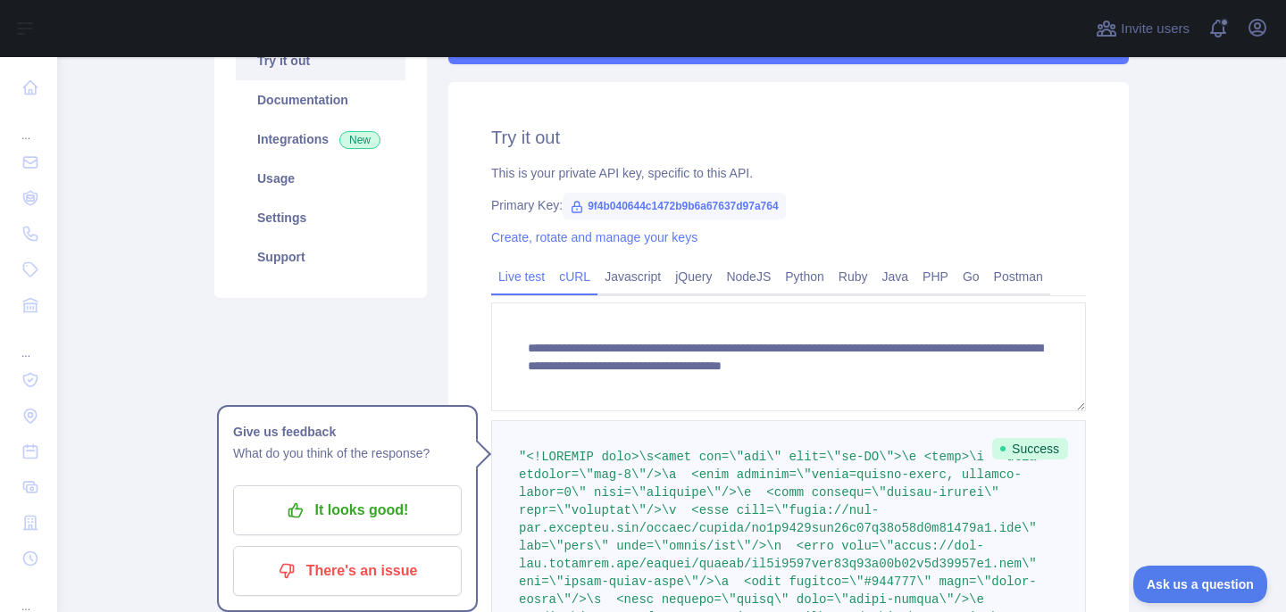
click at [578, 283] on link "cURL" at bounding box center [575, 276] width 46 height 29
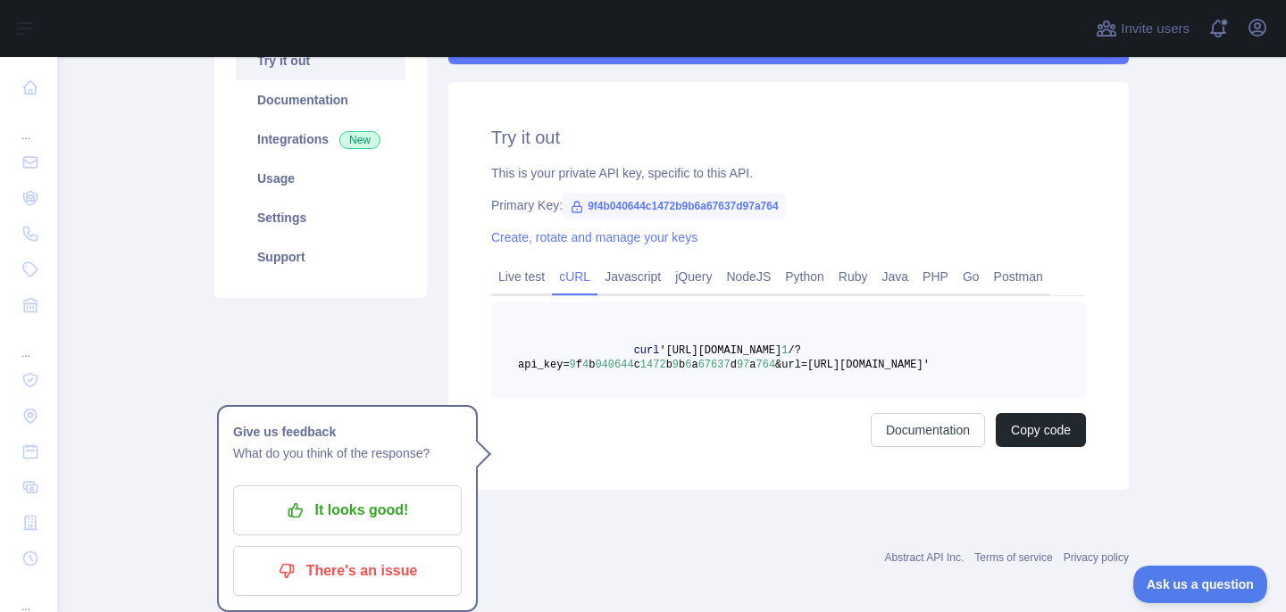
drag, startPoint x: 812, startPoint y: 364, endPoint x: 982, endPoint y: 363, distance: 169.6
click at [929, 363] on span "&url=[URL][DOMAIN_NAME]'" at bounding box center [852, 365] width 154 height 12
click at [634, 271] on link "Javascript" at bounding box center [632, 276] width 71 height 29
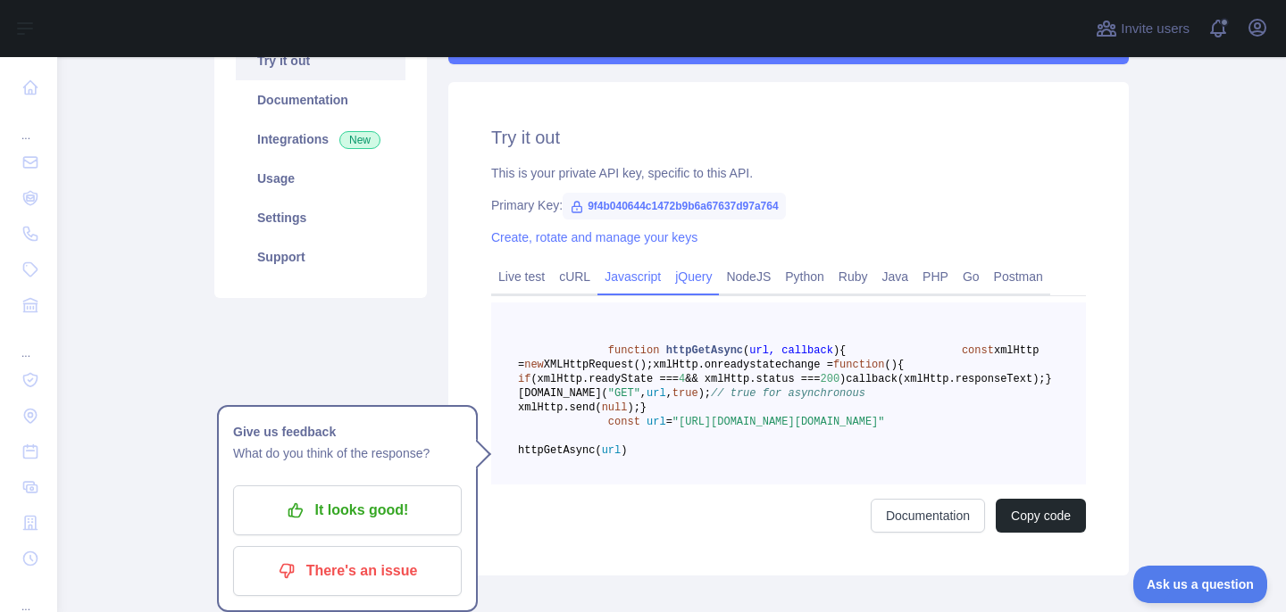
click at [684, 276] on link "jQuery" at bounding box center [693, 276] width 51 height 29
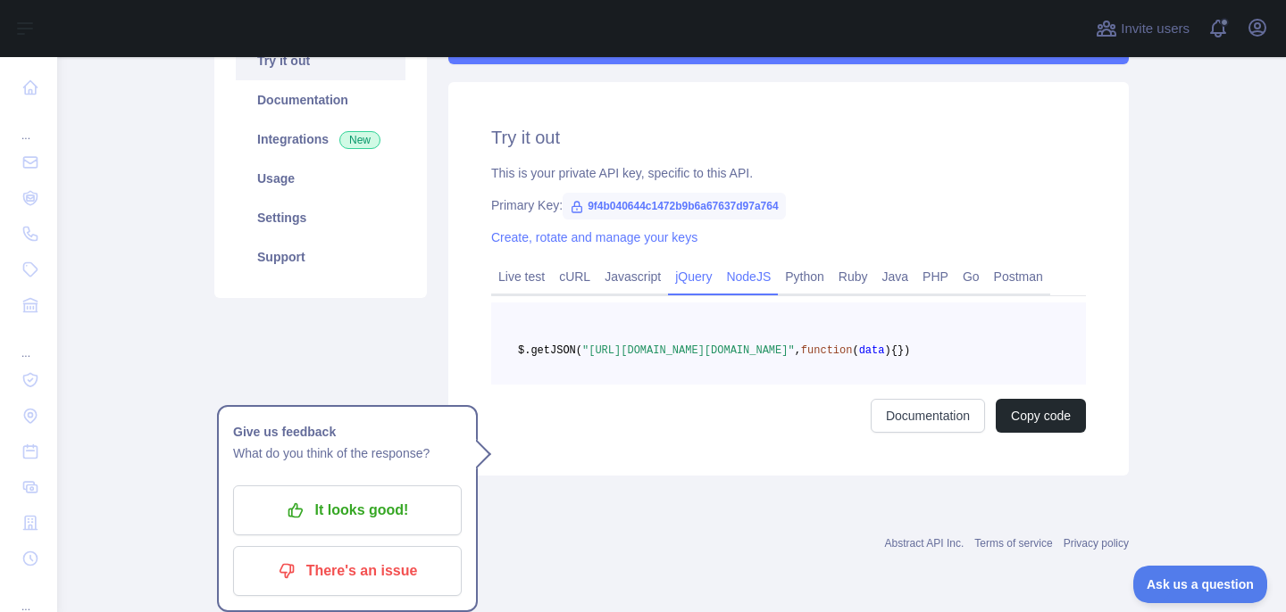
click at [752, 275] on link "NodeJS" at bounding box center [748, 276] width 59 height 29
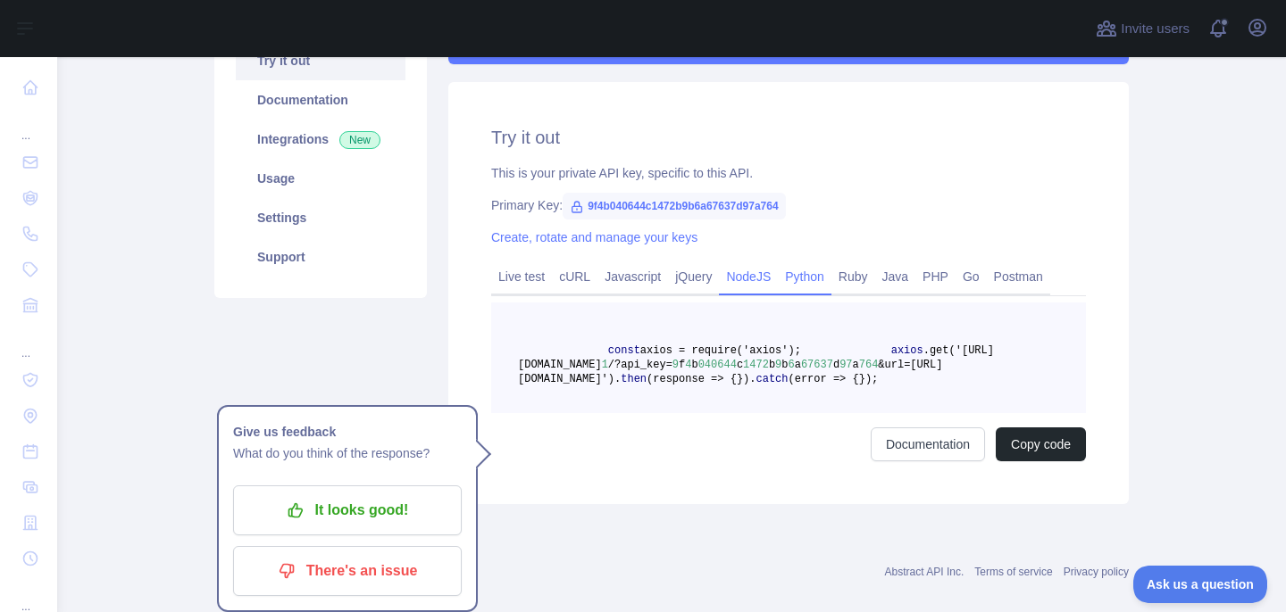
click at [828, 274] on link "Python" at bounding box center [805, 276] width 54 height 29
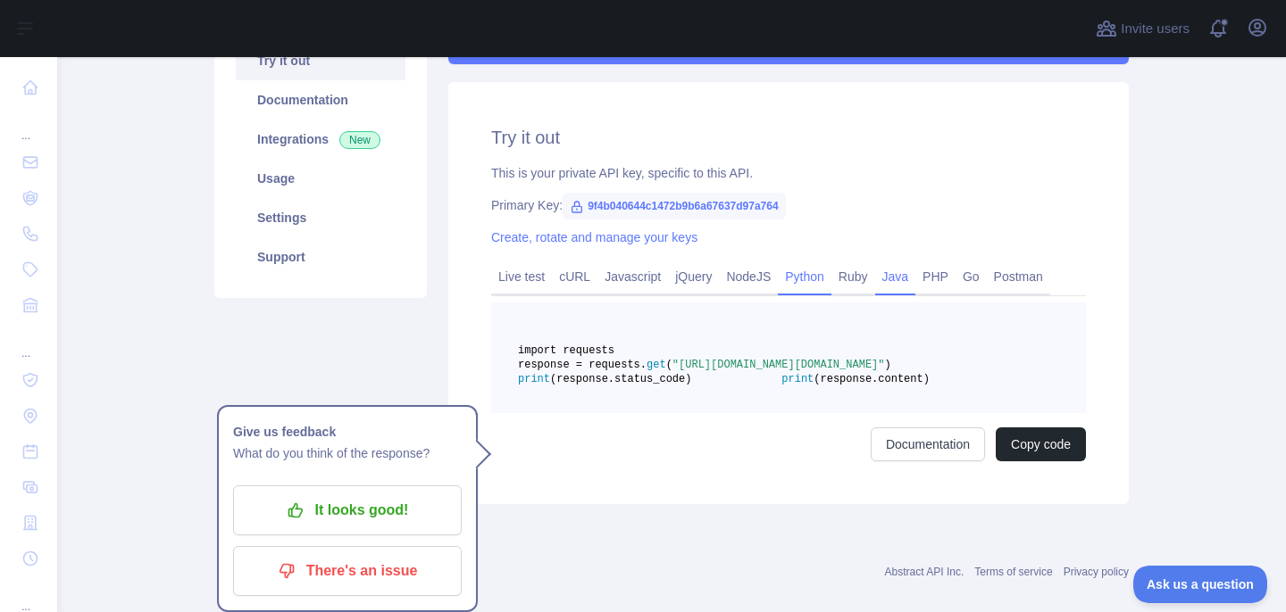
click at [916, 273] on link "Java" at bounding box center [895, 276] width 41 height 29
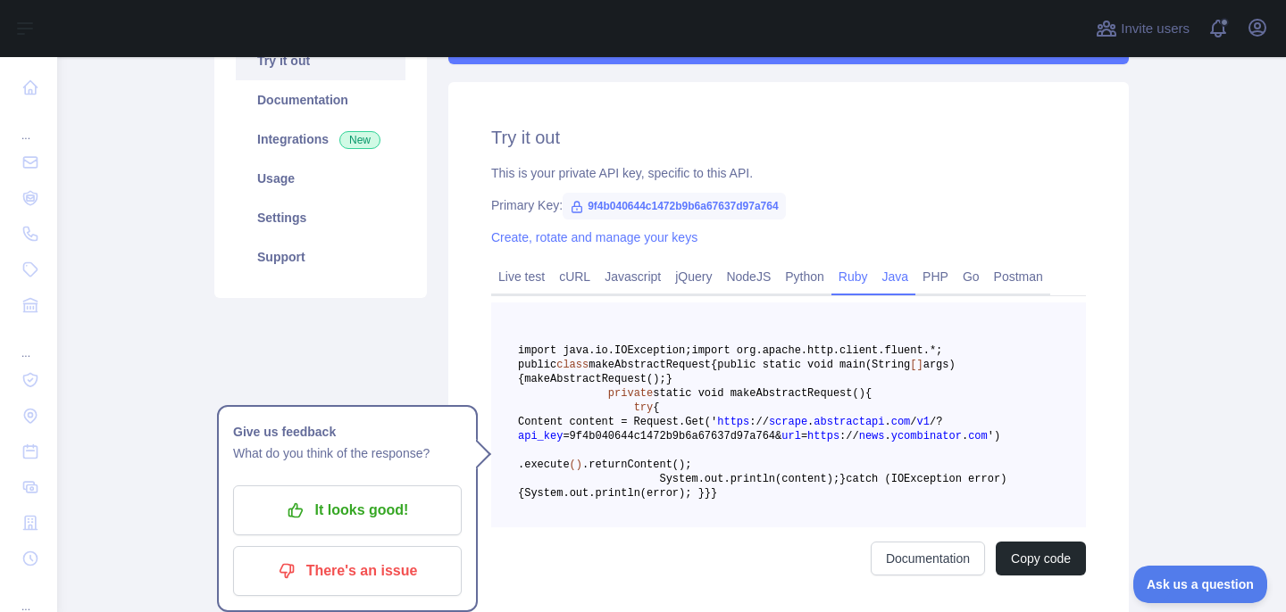
click at [861, 278] on link "Ruby" at bounding box center [853, 276] width 44 height 29
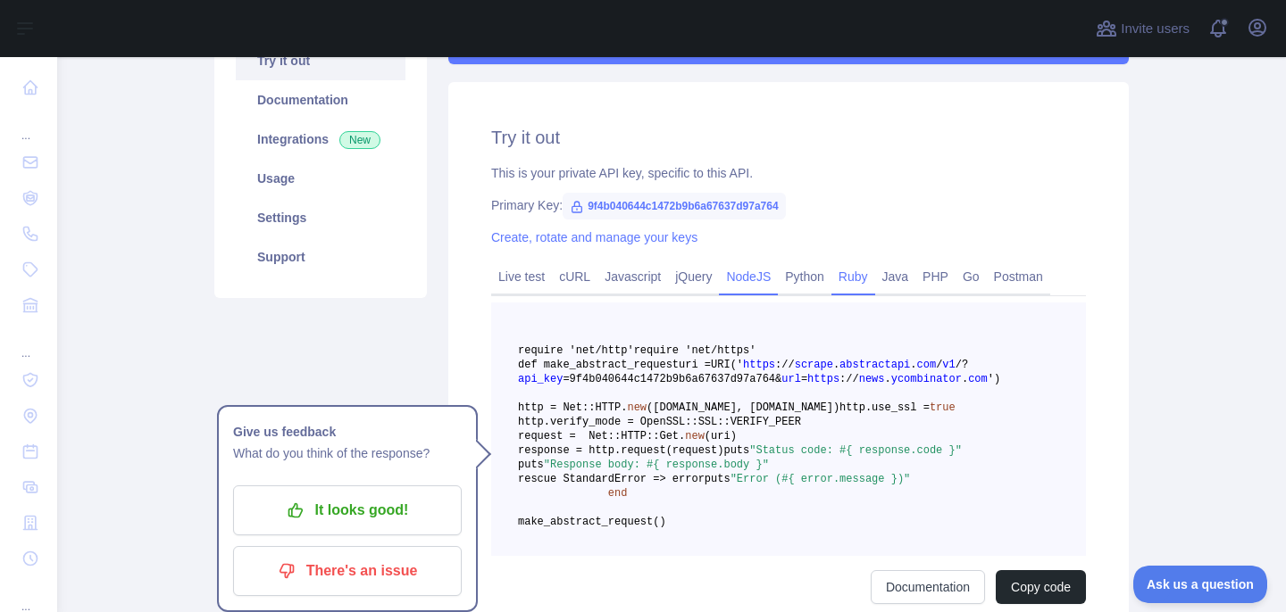
click at [753, 278] on link "NodeJS" at bounding box center [748, 276] width 59 height 29
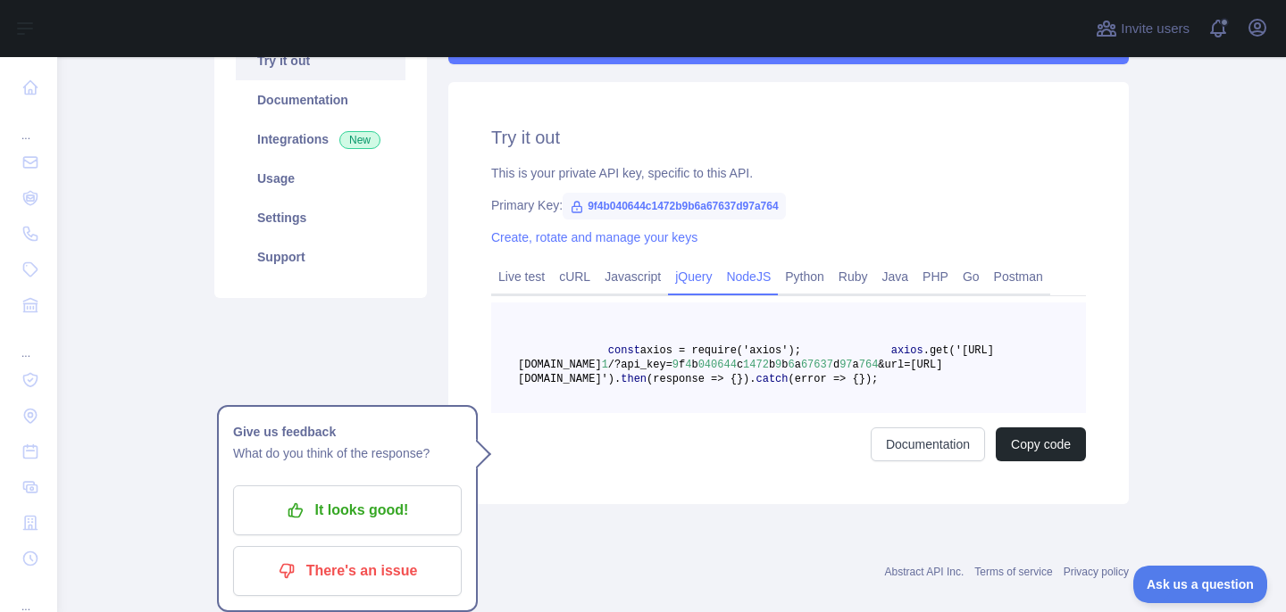
click at [708, 279] on link "jQuery" at bounding box center [693, 276] width 51 height 29
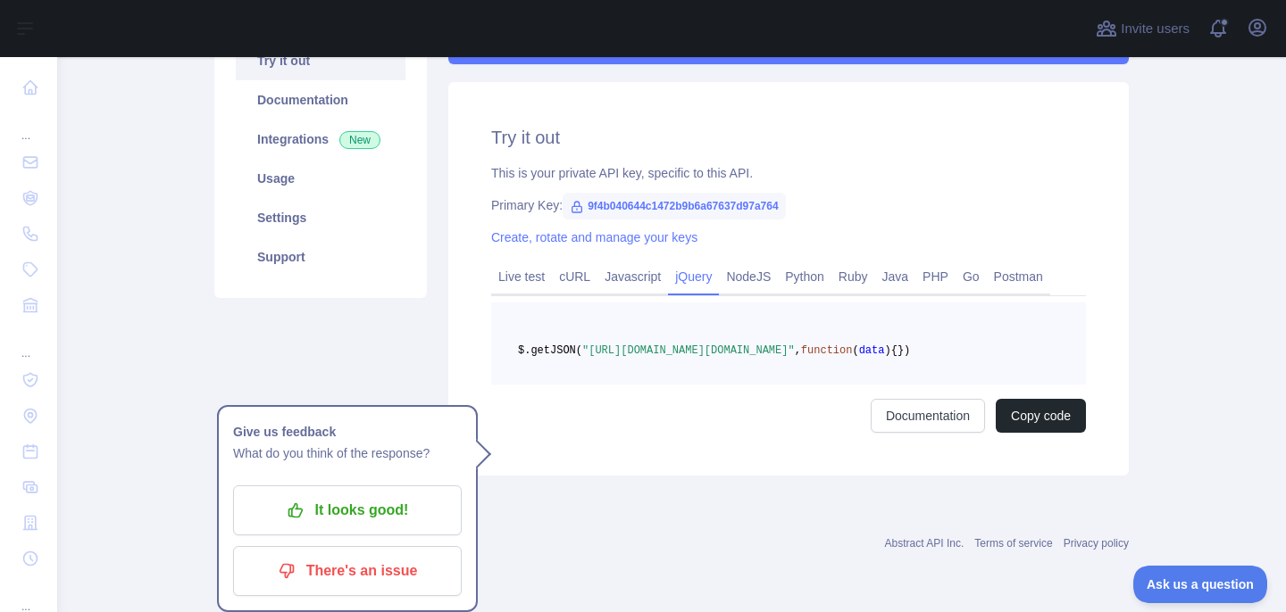
drag, startPoint x: 809, startPoint y: 367, endPoint x: 987, endPoint y: 364, distance: 178.6
click at [795, 357] on span ""https://scrape.abstractapi.com/v1/?api_key=9f4b040644c1472b9b6a67637d97a764&ur…" at bounding box center [688, 351] width 212 height 12
click at [511, 287] on link "Live test" at bounding box center [521, 276] width 61 height 29
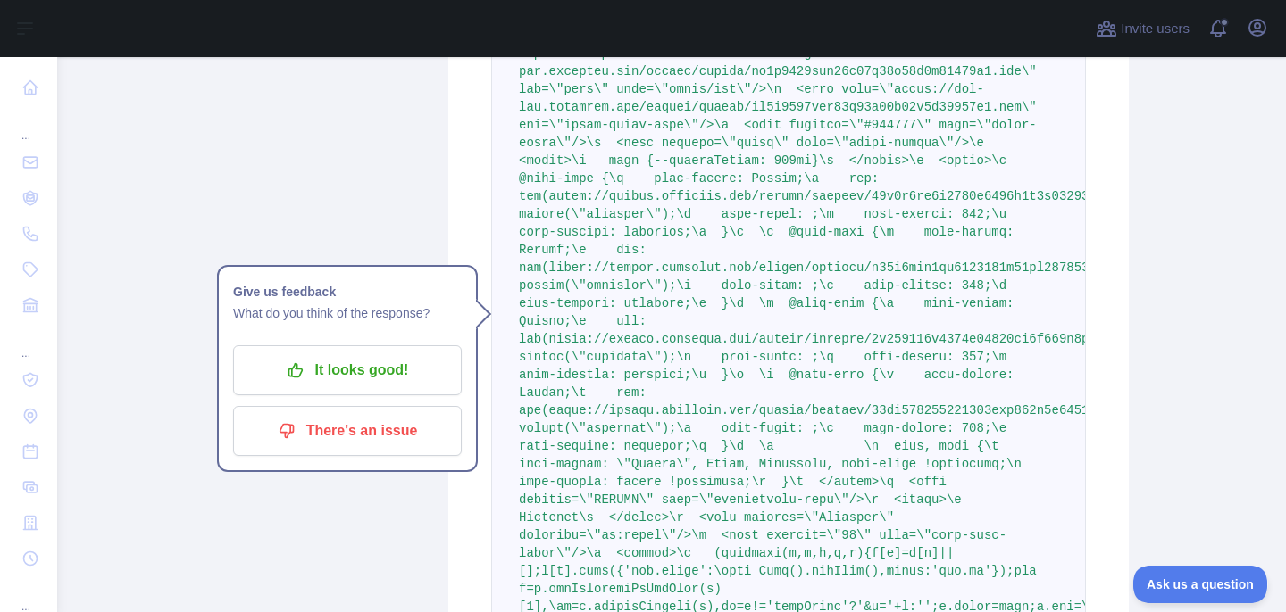
scroll to position [700, 0]
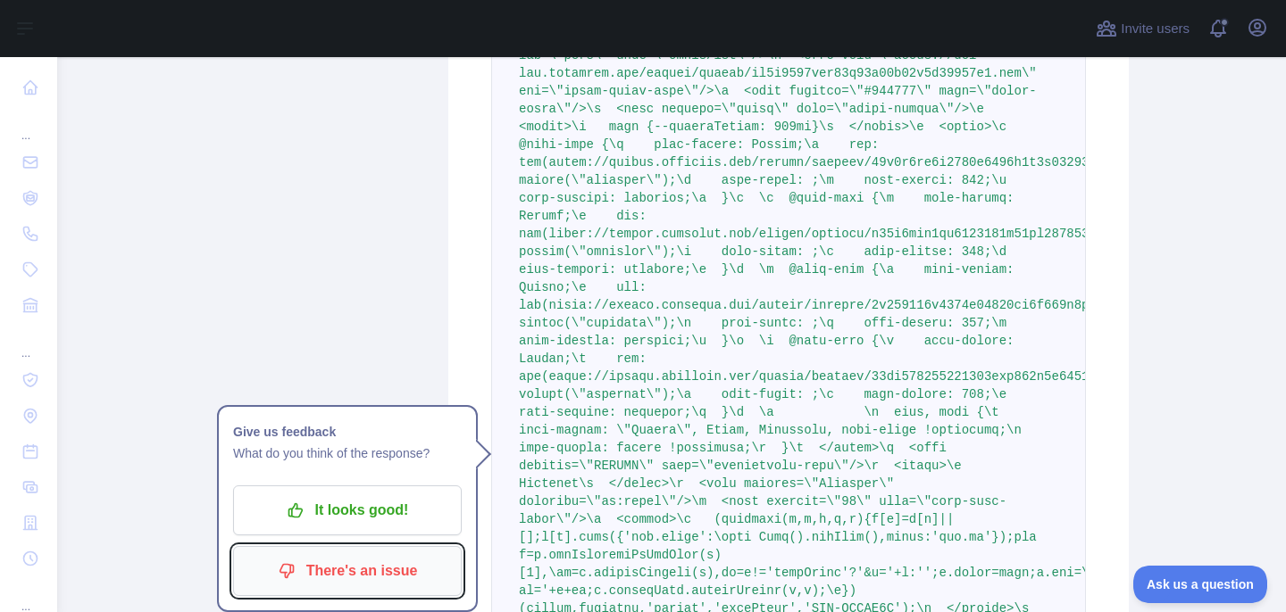
click at [418, 580] on p "There's an issue" at bounding box center [347, 571] width 202 height 30
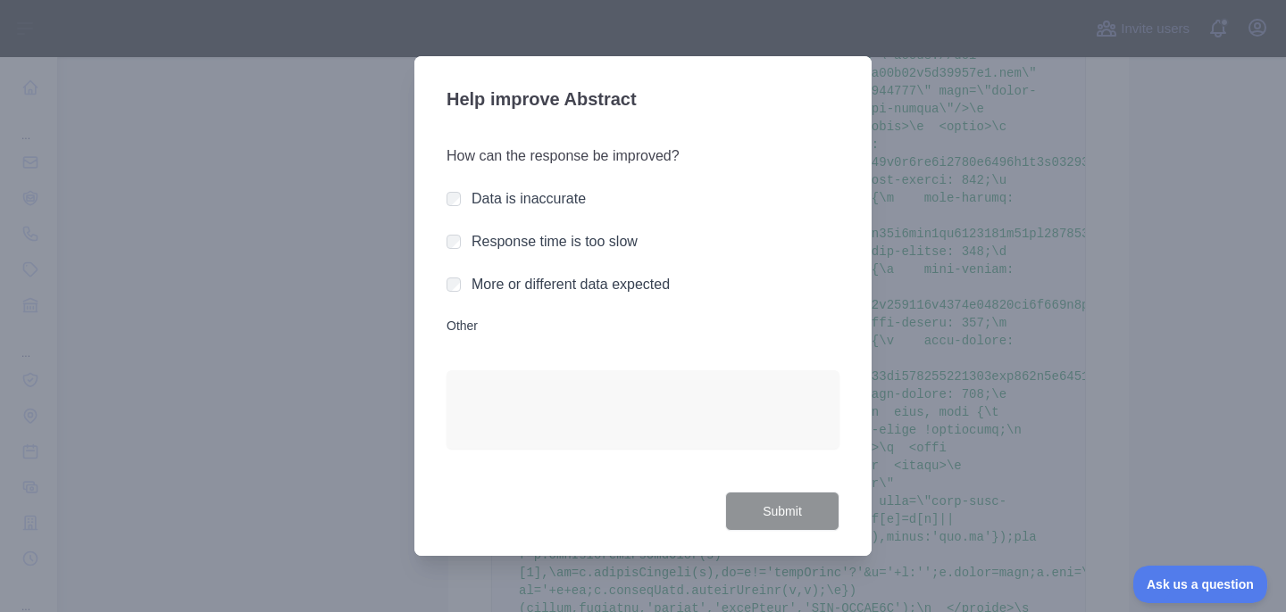
click at [581, 281] on label "More or different data expected" at bounding box center [570, 284] width 198 height 15
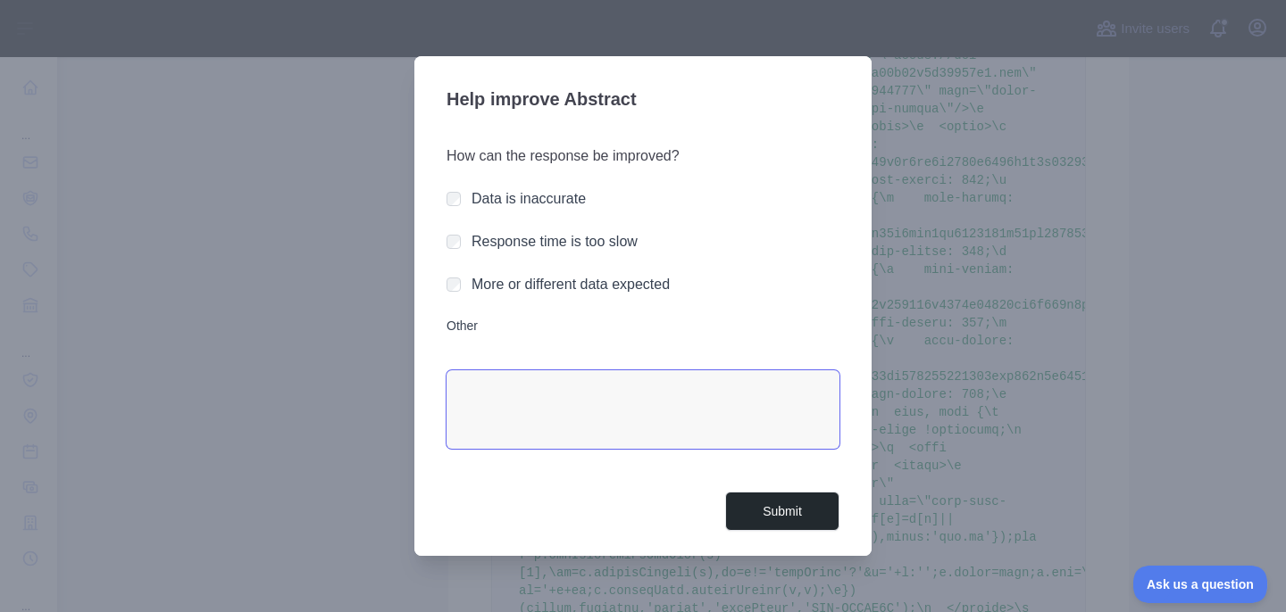
click at [536, 408] on textarea "Other" at bounding box center [642, 410] width 393 height 79
type textarea "**********"
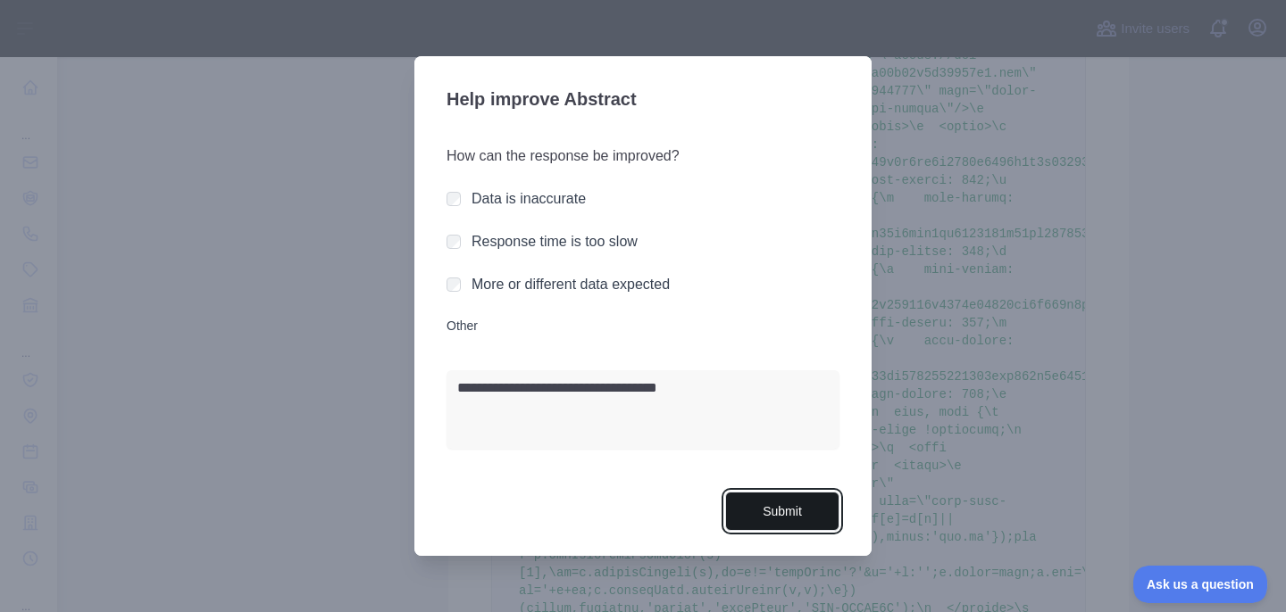
click at [779, 522] on button "Submit" at bounding box center [782, 512] width 114 height 40
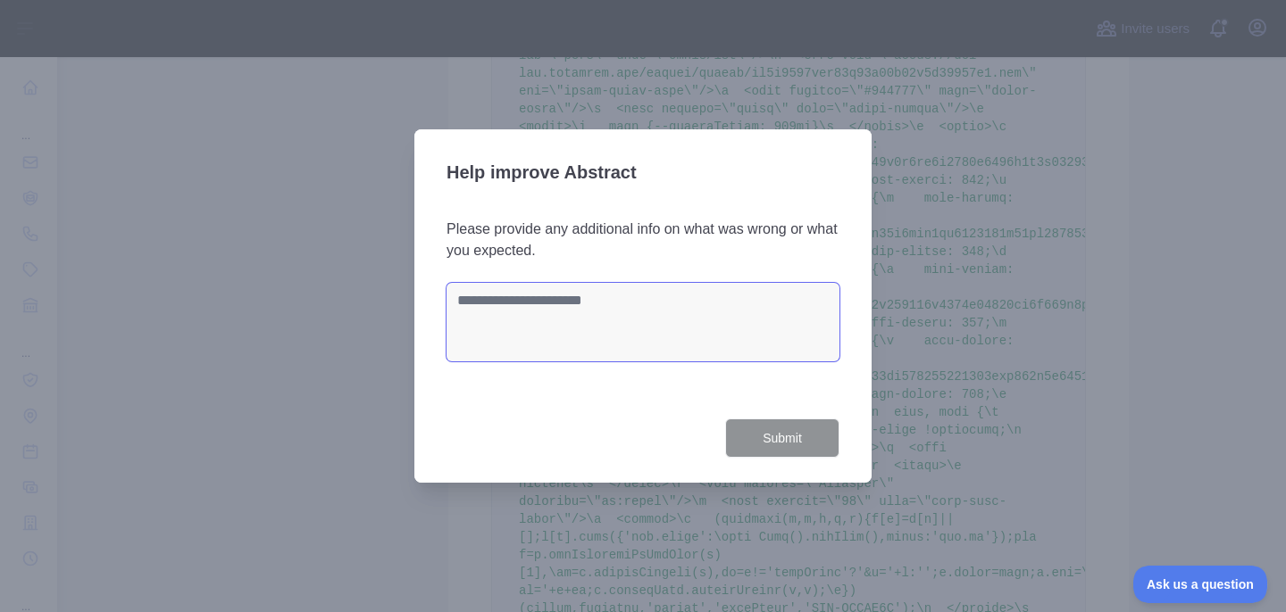
click at [737, 310] on textarea at bounding box center [642, 322] width 393 height 79
type textarea "**********"
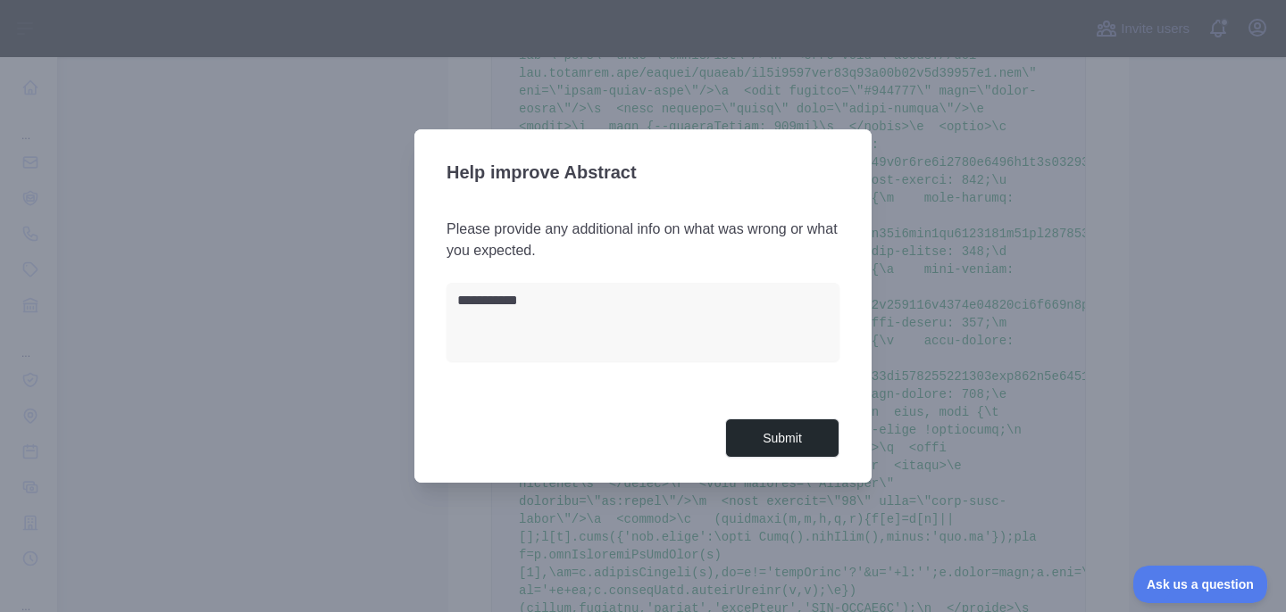
click at [807, 471] on div "**********" at bounding box center [642, 306] width 457 height 354
click at [806, 446] on button "Submit" at bounding box center [782, 439] width 114 height 40
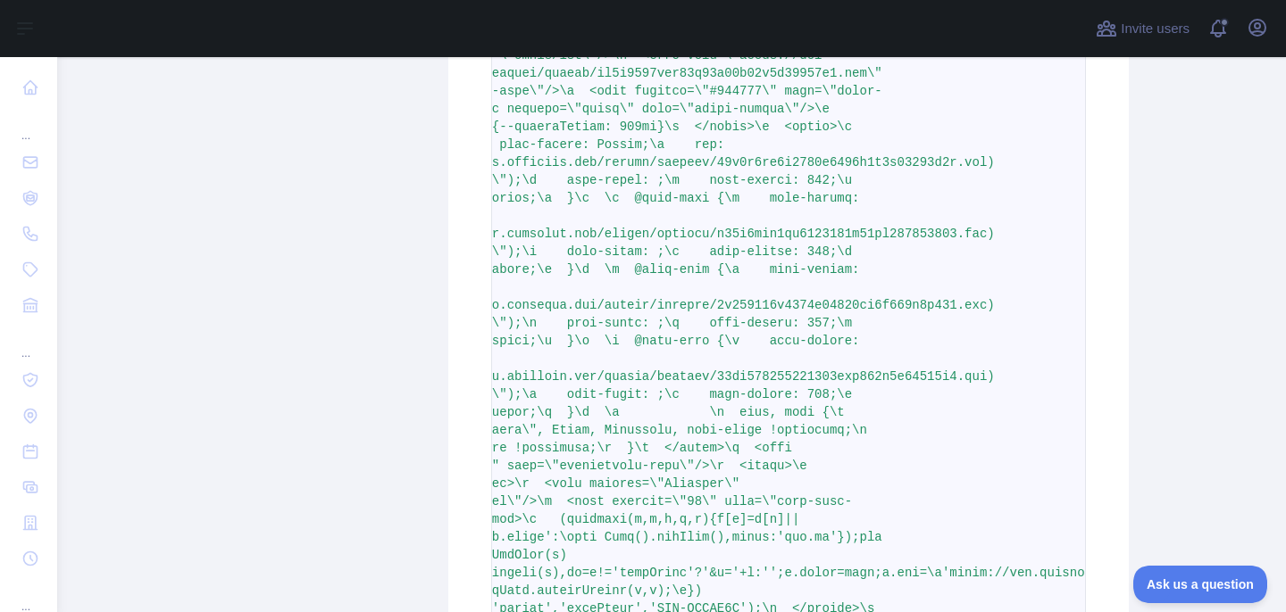
scroll to position [0, 0]
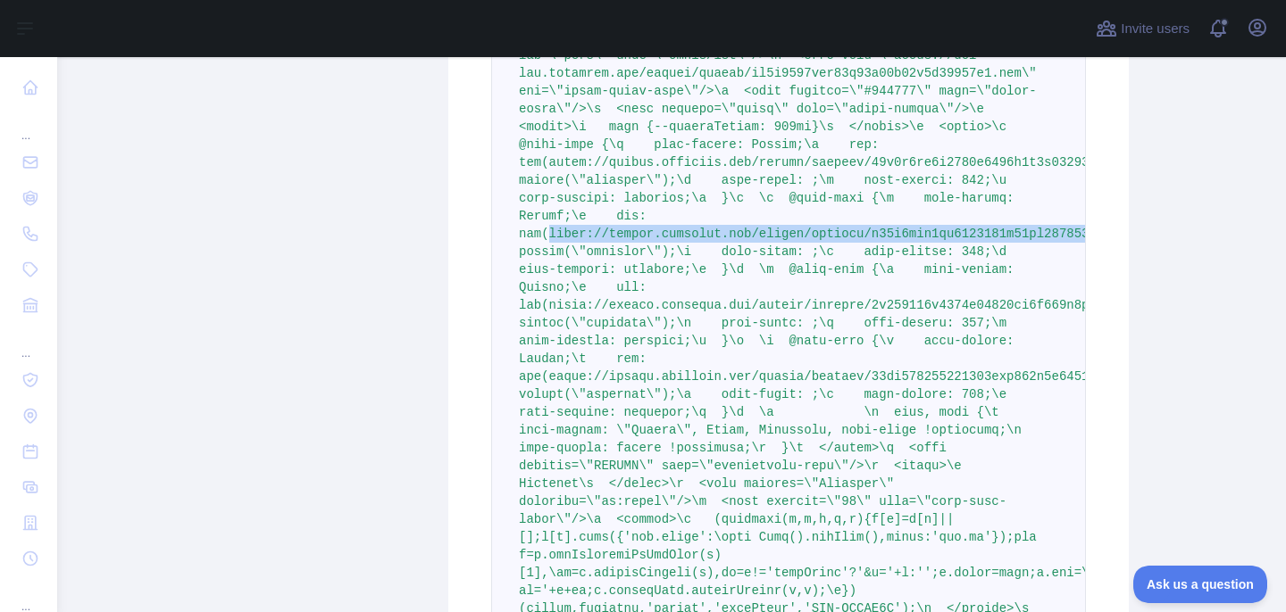
drag, startPoint x: 964, startPoint y: 230, endPoint x: 549, endPoint y: 232, distance: 415.2
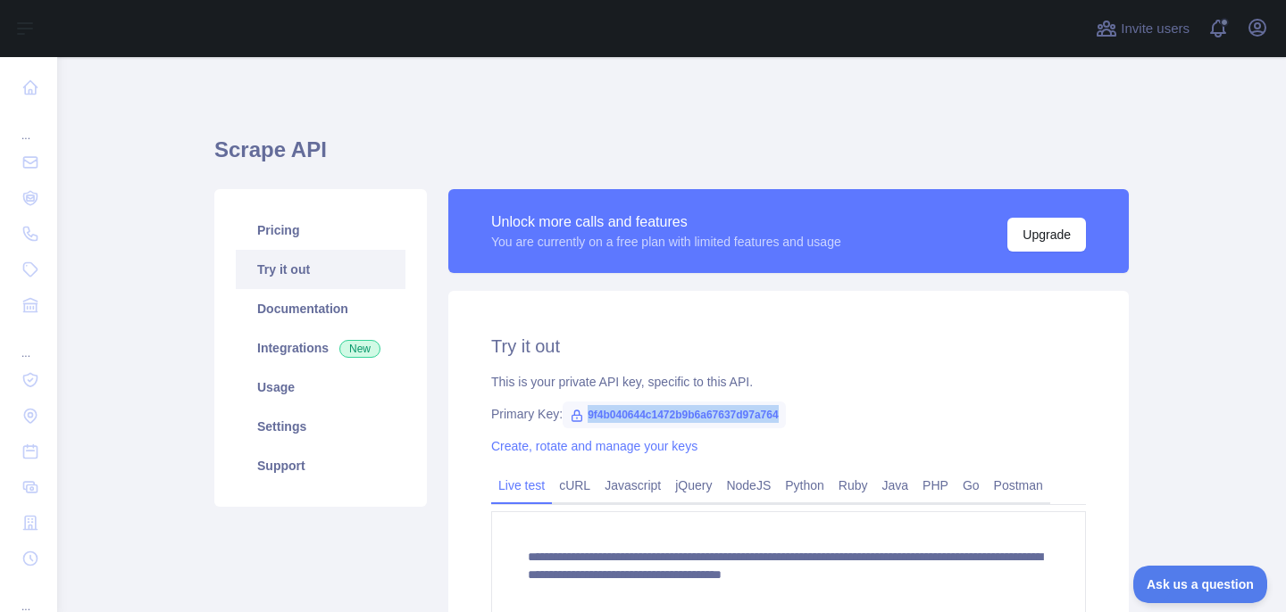
drag, startPoint x: 588, startPoint y: 412, endPoint x: 950, endPoint y: 424, distance: 361.8
copy span "9f4b040644c1472b9b6a67637d97a764"
